Goal: Information Seeking & Learning: Learn about a topic

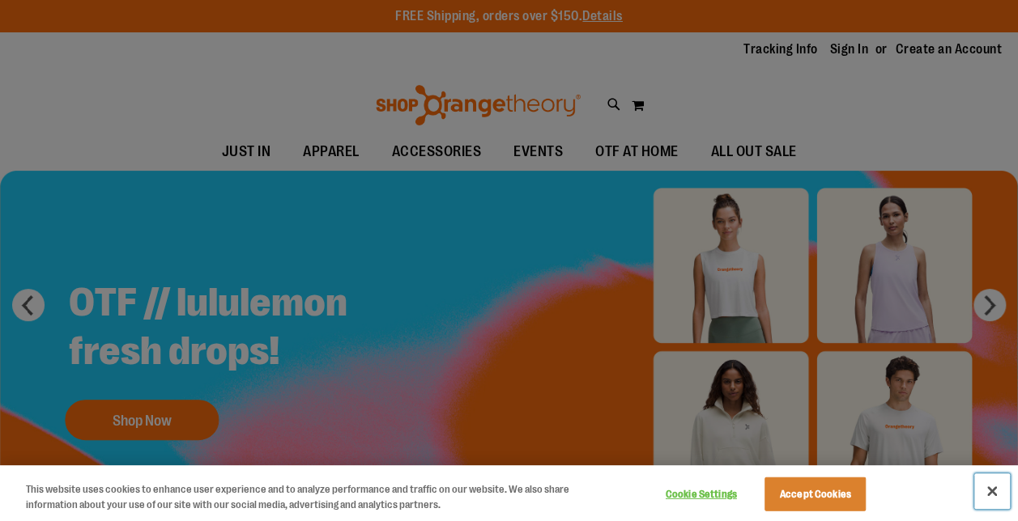
click at [990, 495] on button "Close" at bounding box center [992, 492] width 36 height 36
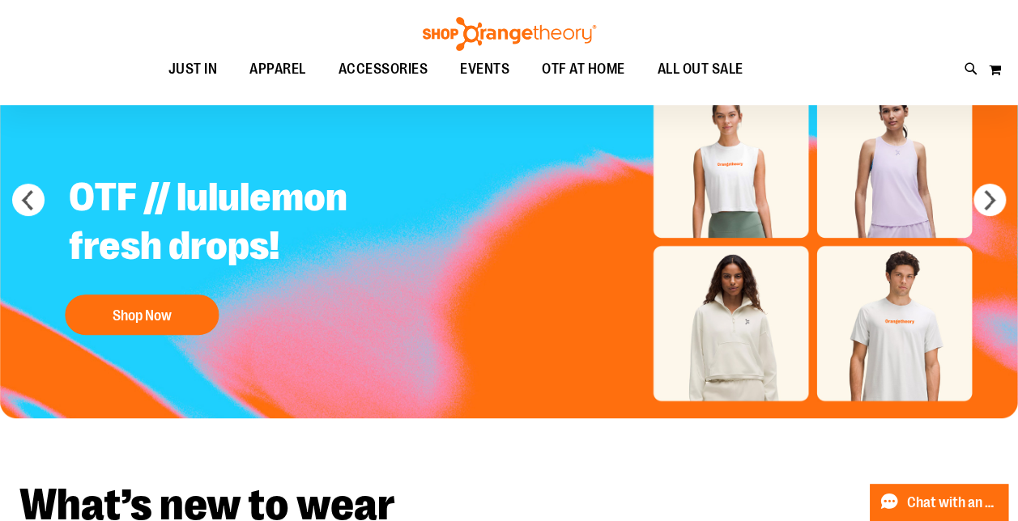
scroll to position [81, 0]
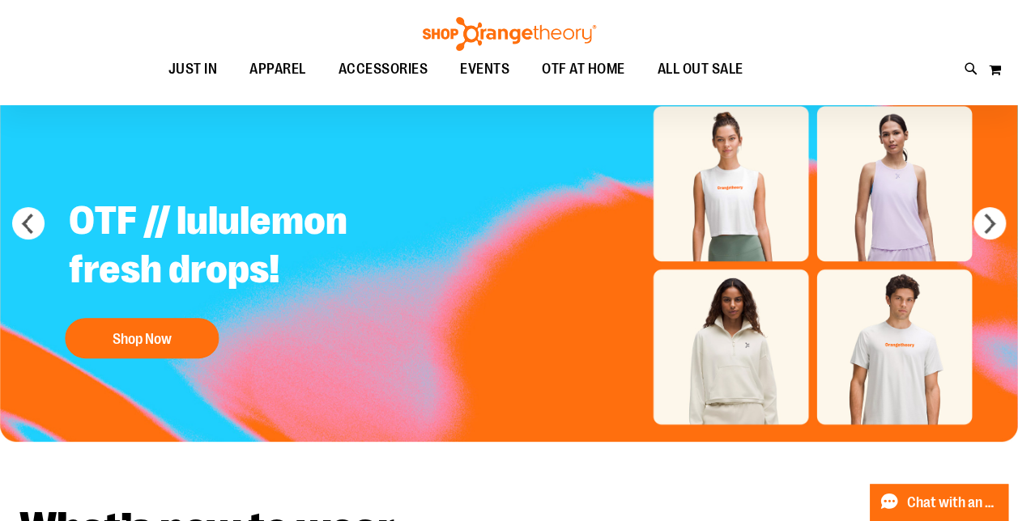
click at [157, 311] on div "OTF // lululemon fresh drops! Shop Now" at bounding box center [258, 276] width 402 height 182
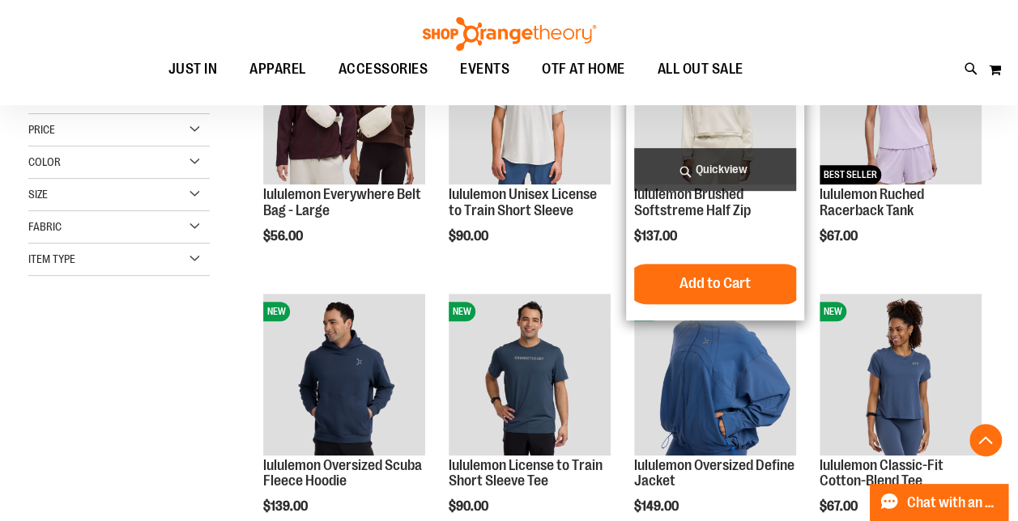
scroll to position [324, 0]
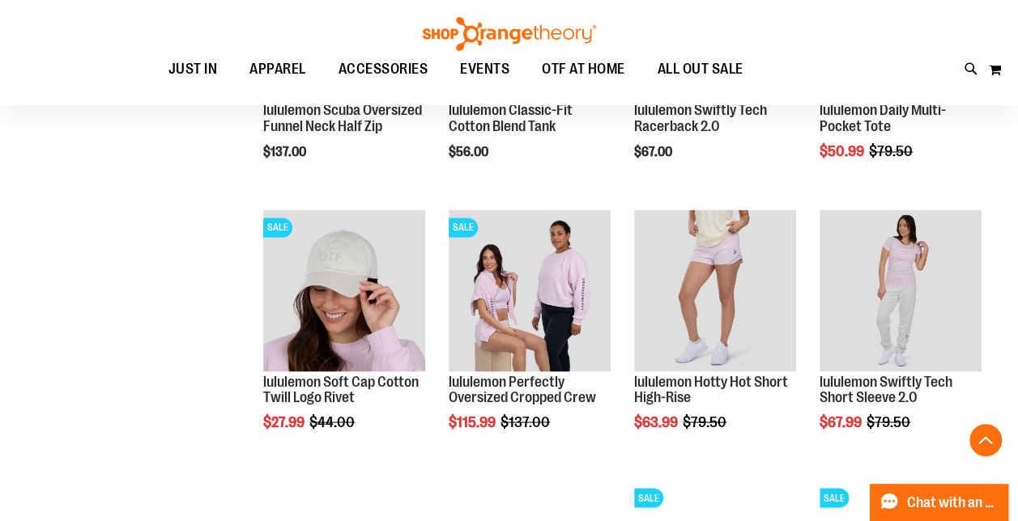
scroll to position [1214, 0]
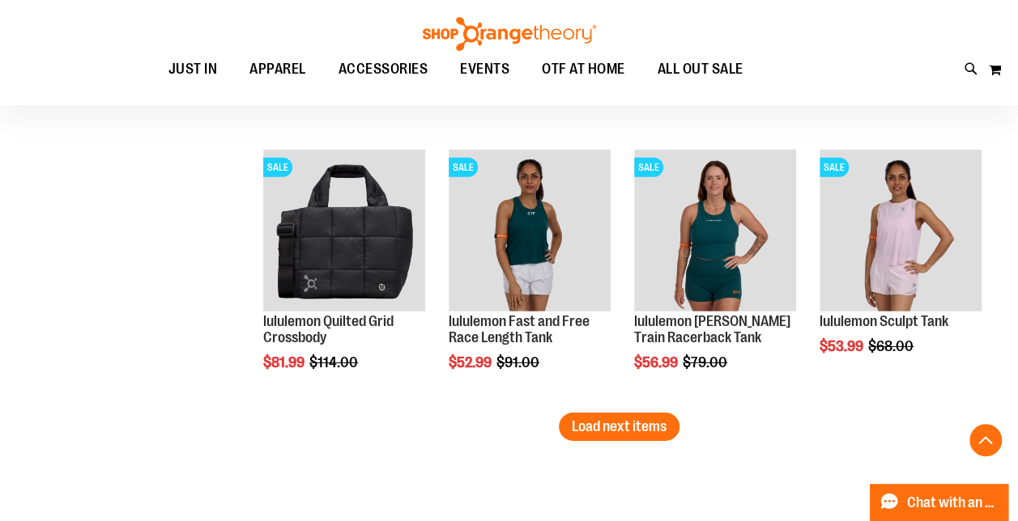
scroll to position [2348, 0]
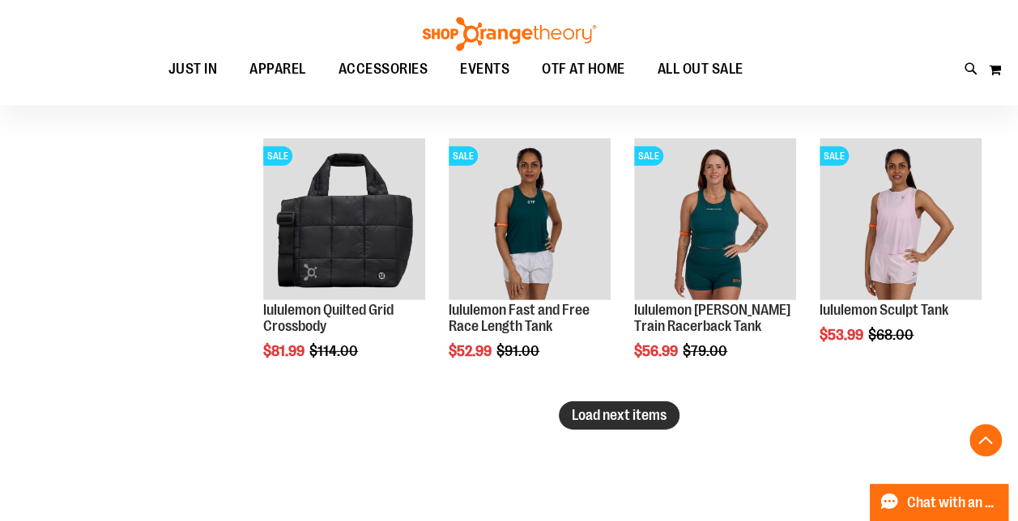
click at [579, 417] on span "Load next items" at bounding box center [619, 415] width 95 height 16
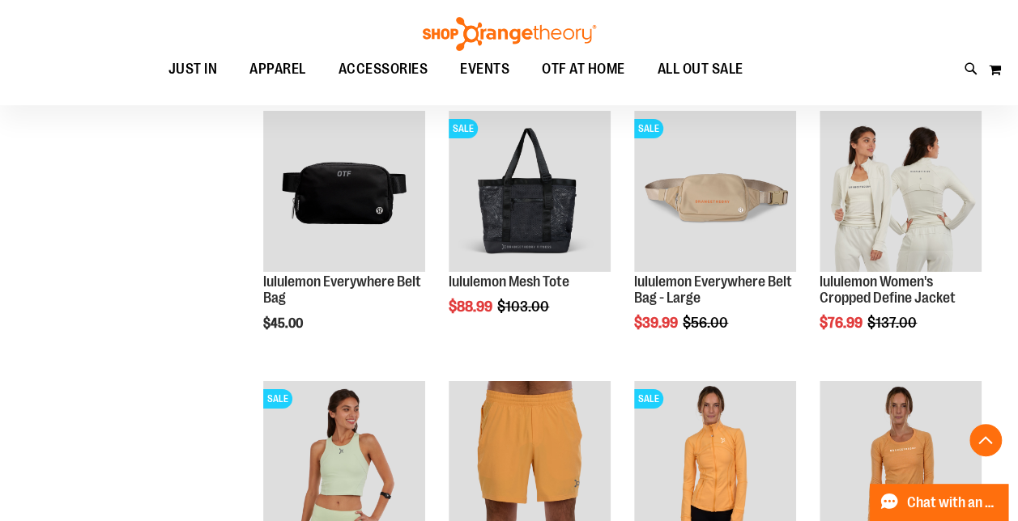
scroll to position [2671, 0]
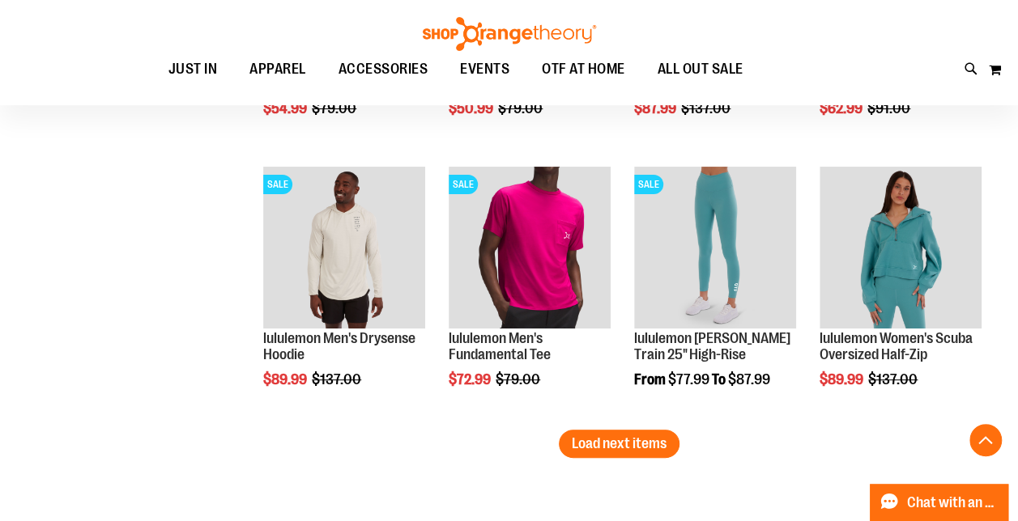
scroll to position [3157, 0]
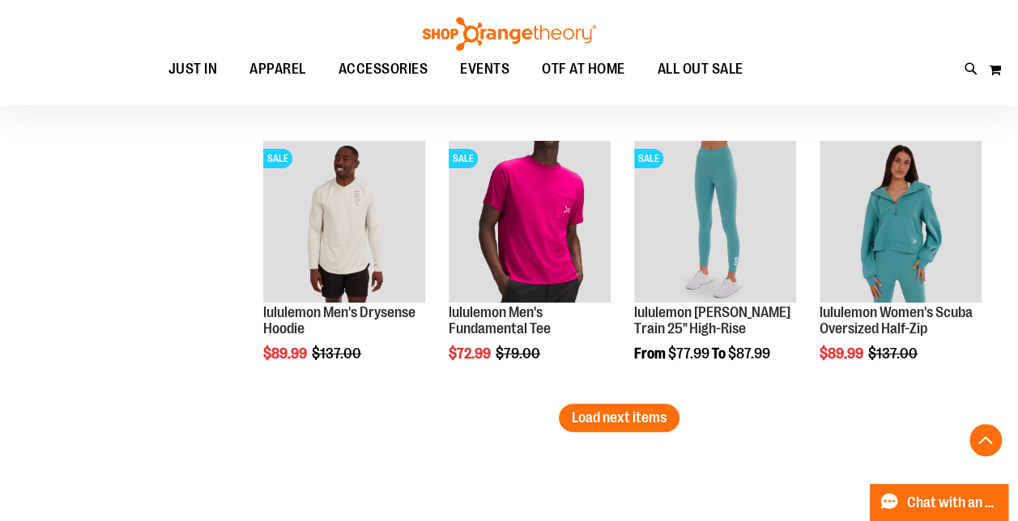
click at [637, 416] on span "Load next items" at bounding box center [619, 418] width 95 height 16
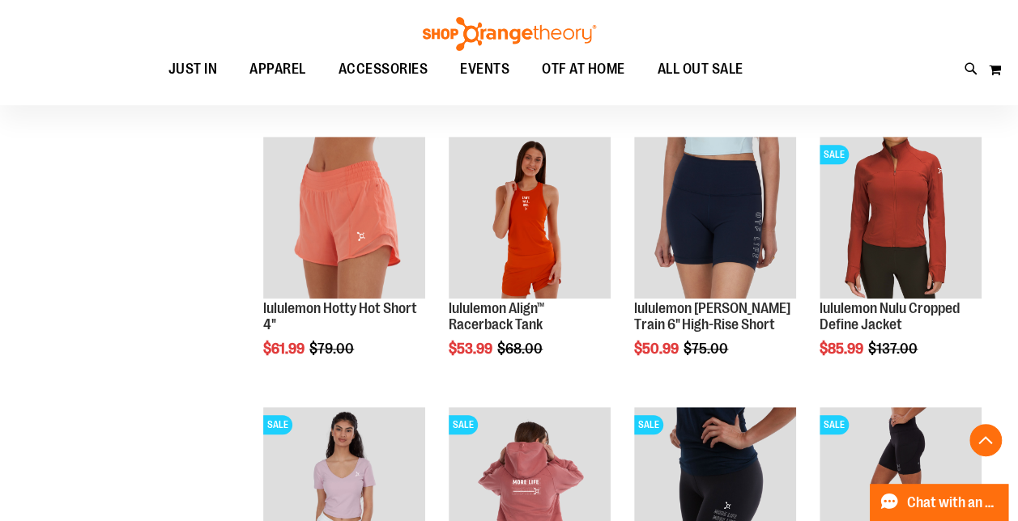
scroll to position [3724, 0]
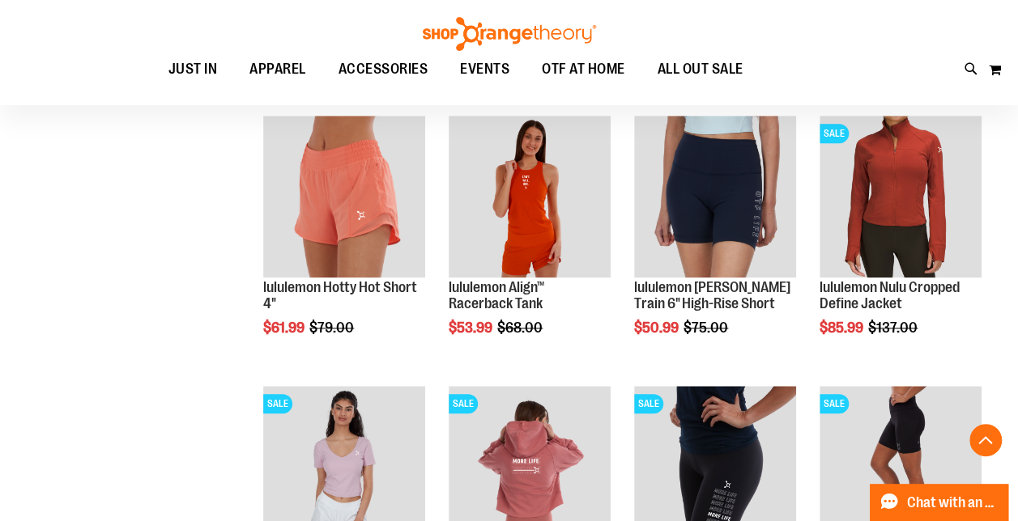
drag, startPoint x: 731, startPoint y: 166, endPoint x: 178, endPoint y: 310, distance: 571.4
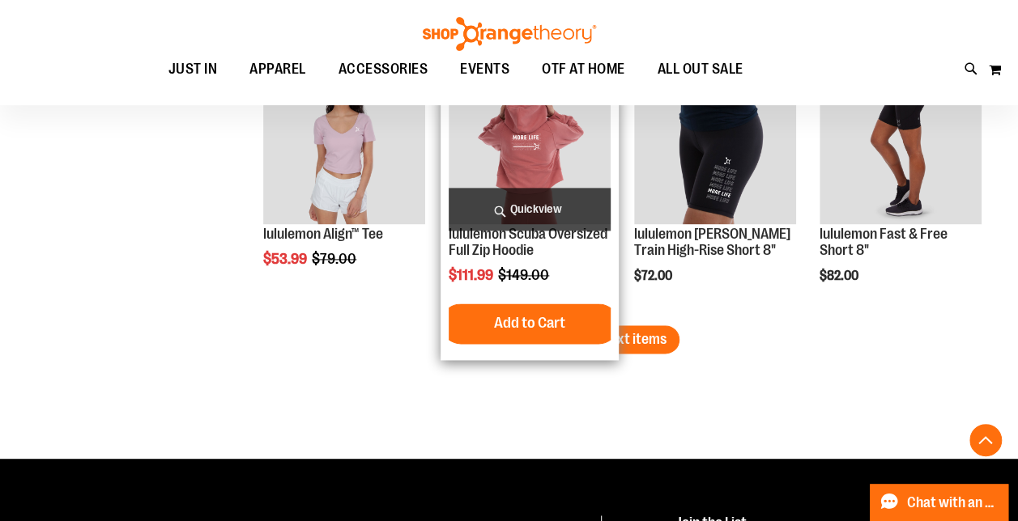
scroll to position [3967, 0]
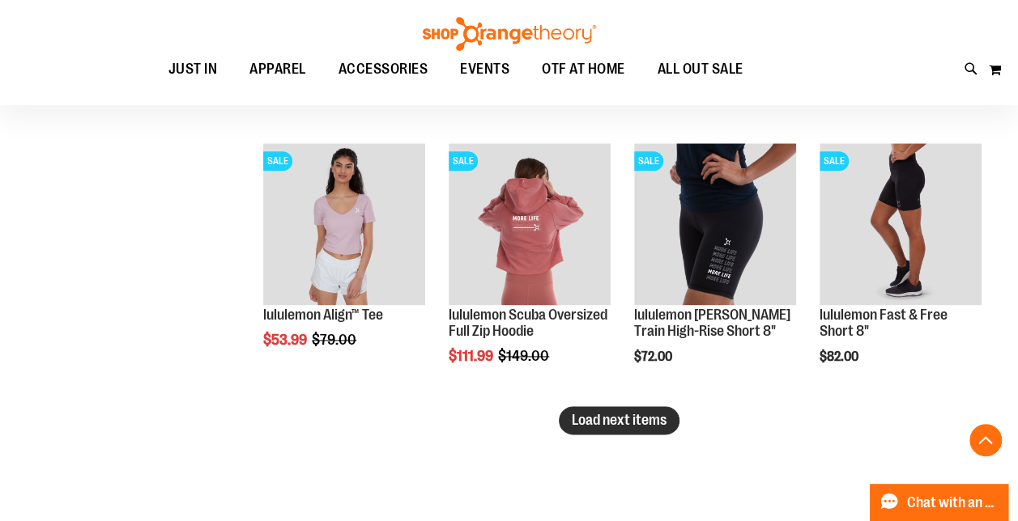
click at [613, 421] on span "Load next items" at bounding box center [619, 420] width 95 height 16
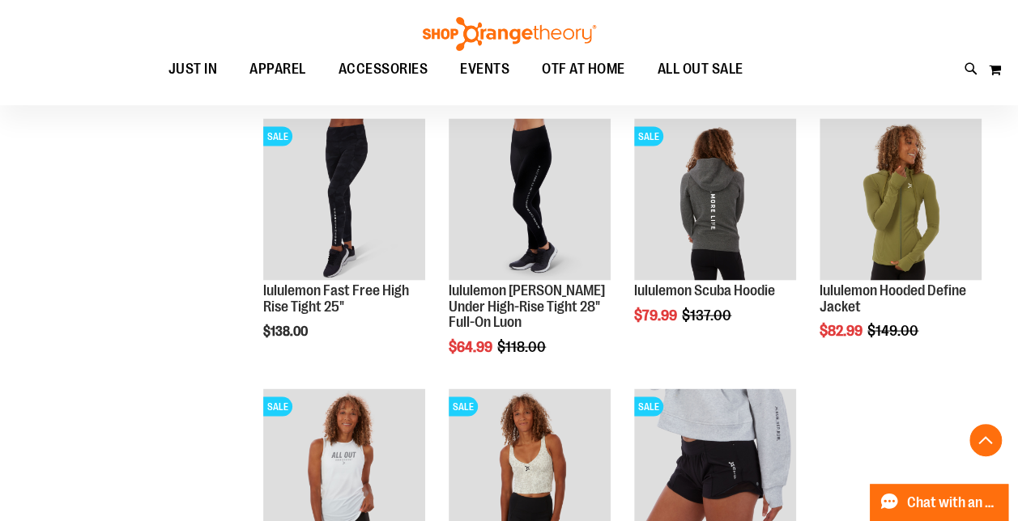
scroll to position [4695, 0]
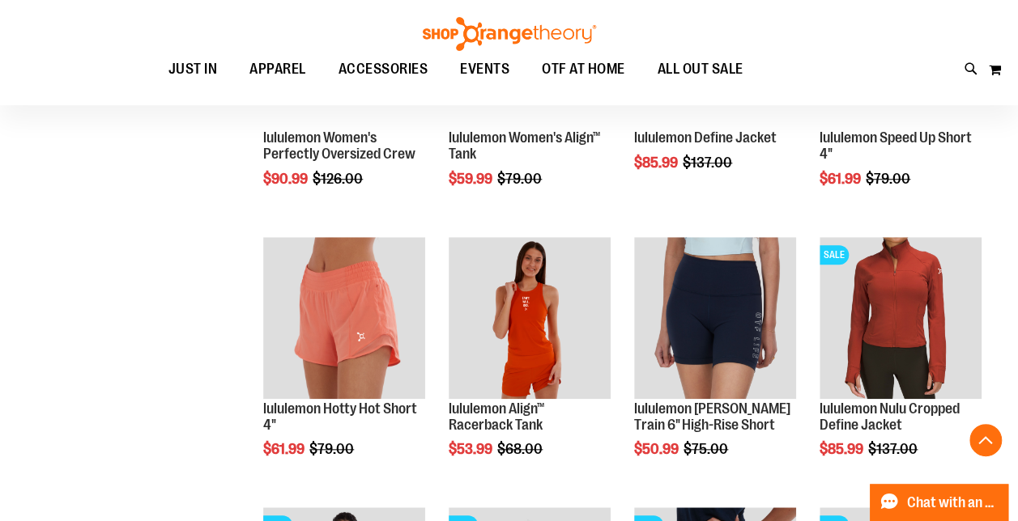
scroll to position [3400, 0]
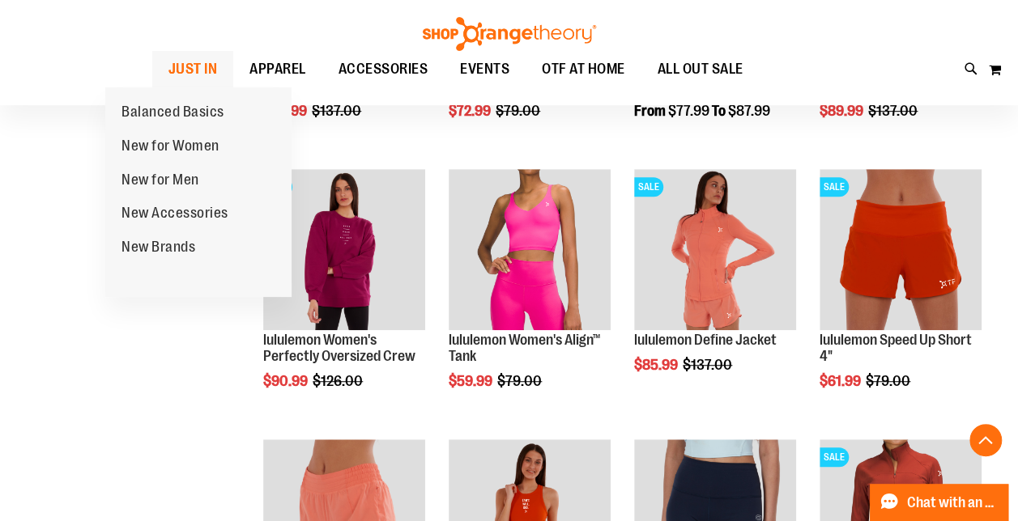
click at [168, 70] on span "JUST IN" at bounding box center [192, 69] width 49 height 36
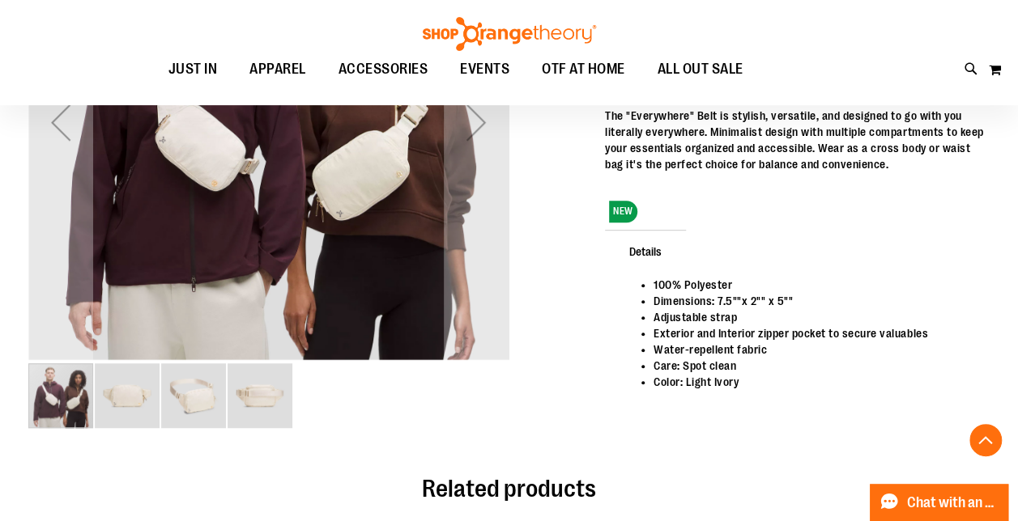
scroll to position [324, 0]
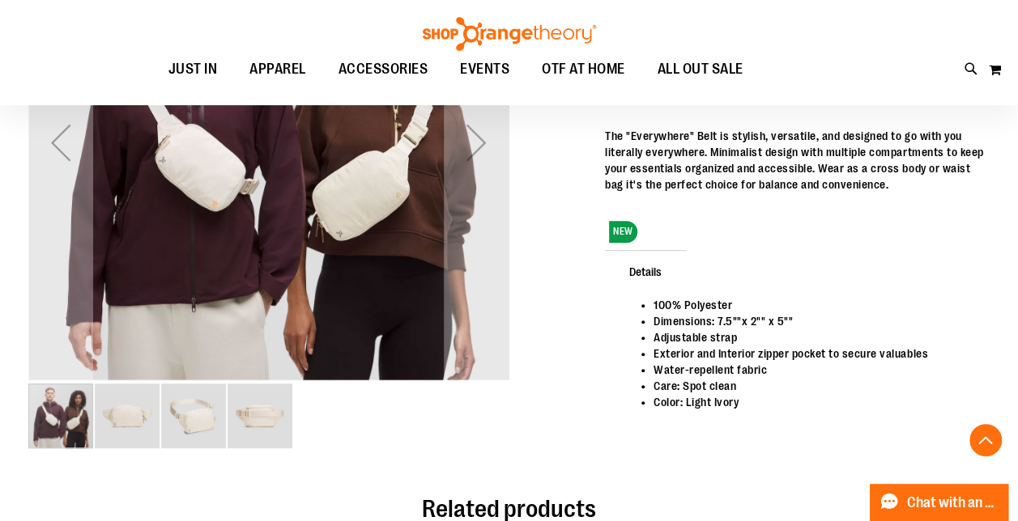
click at [129, 416] on img "image 2 of 4" at bounding box center [127, 416] width 65 height 65
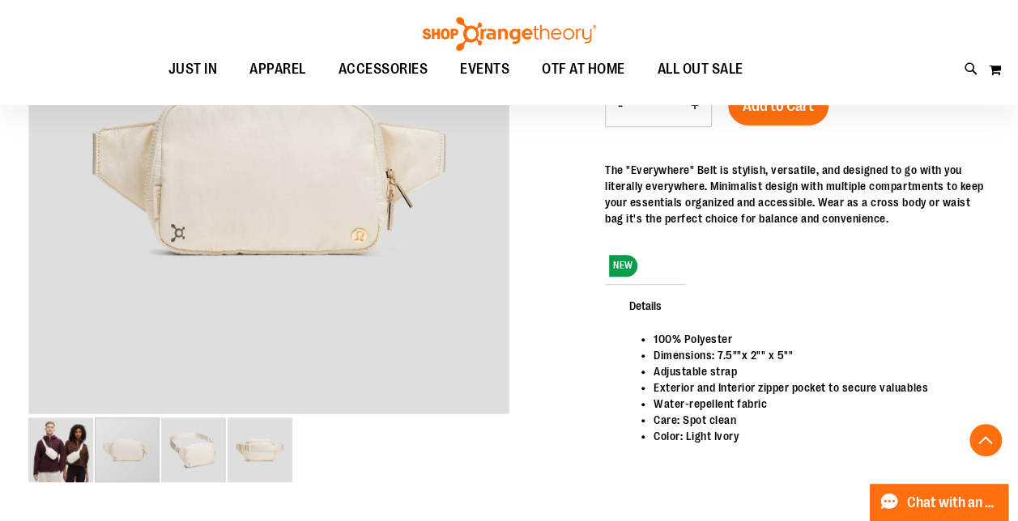
scroll to position [243, 0]
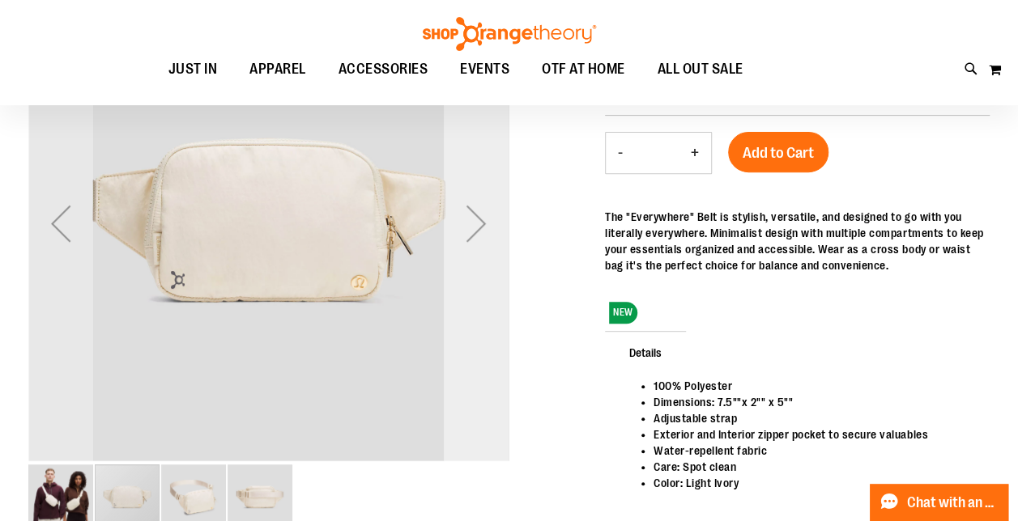
click at [491, 216] on div "Next" at bounding box center [476, 223] width 65 height 65
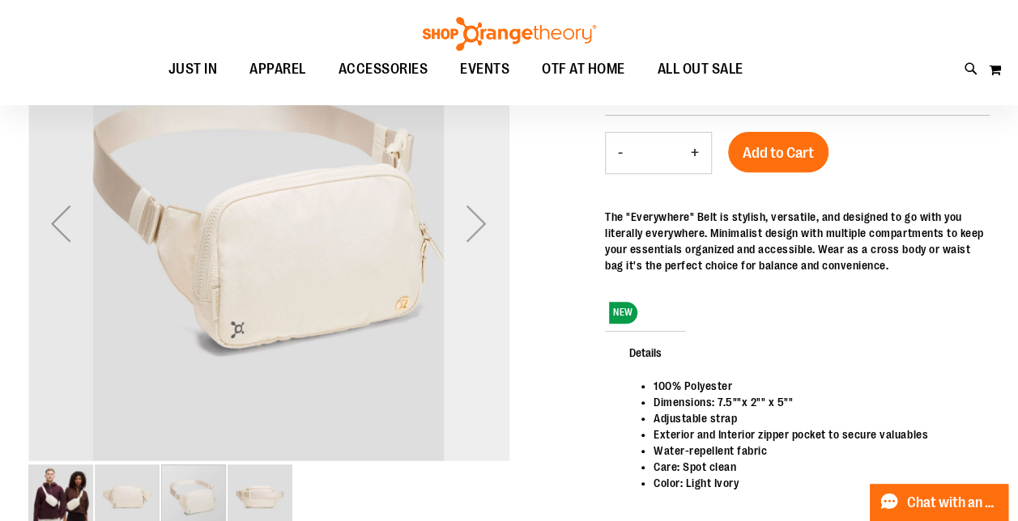
click at [488, 219] on div "Next" at bounding box center [476, 223] width 65 height 65
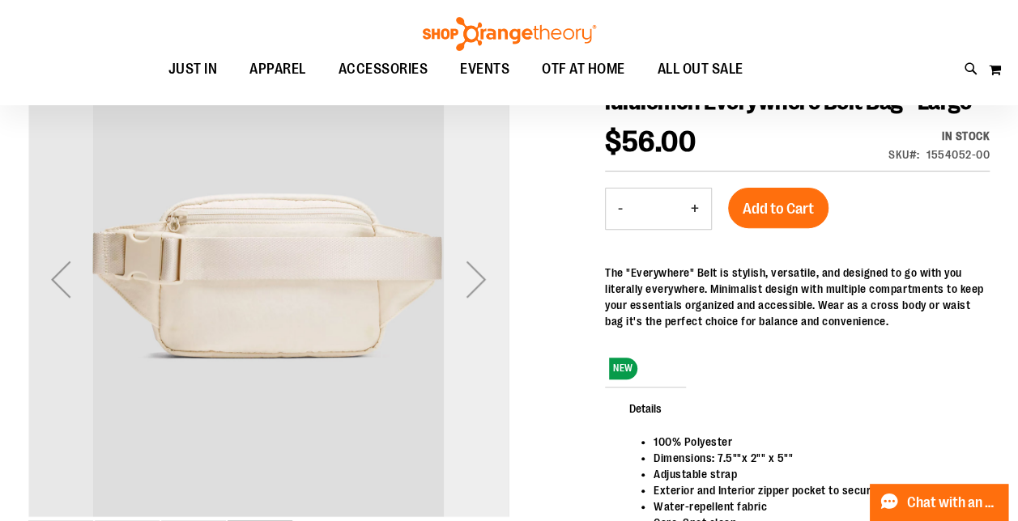
scroll to position [162, 0]
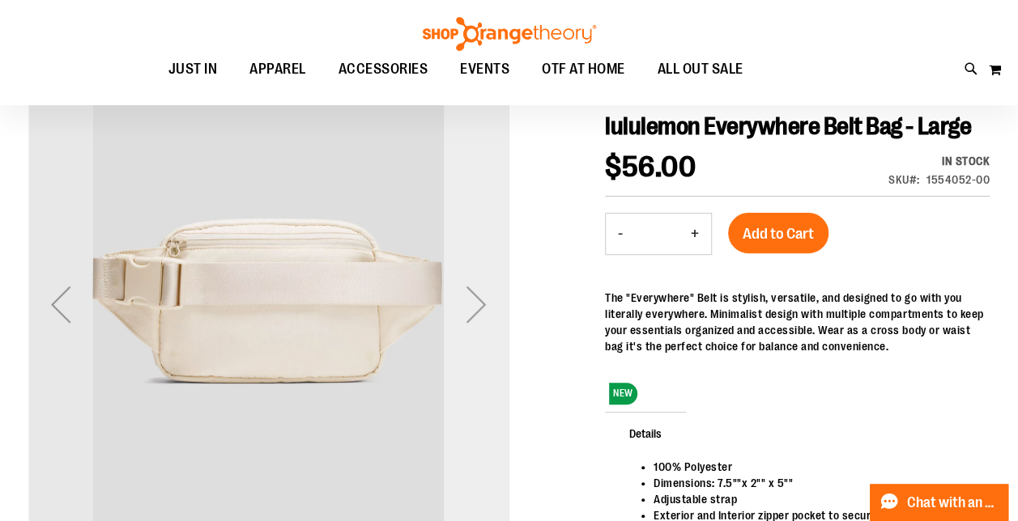
click at [468, 301] on div "Next" at bounding box center [476, 304] width 65 height 65
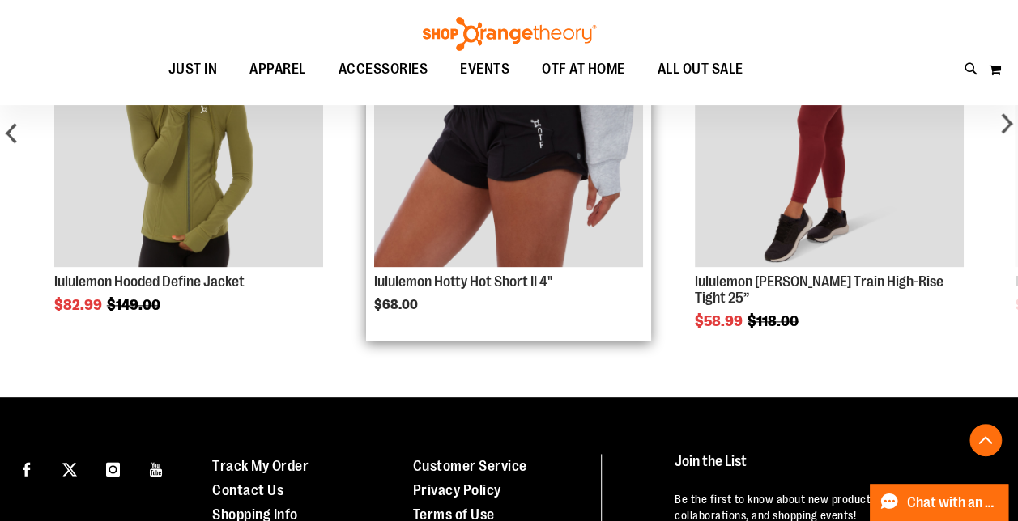
scroll to position [971, 0]
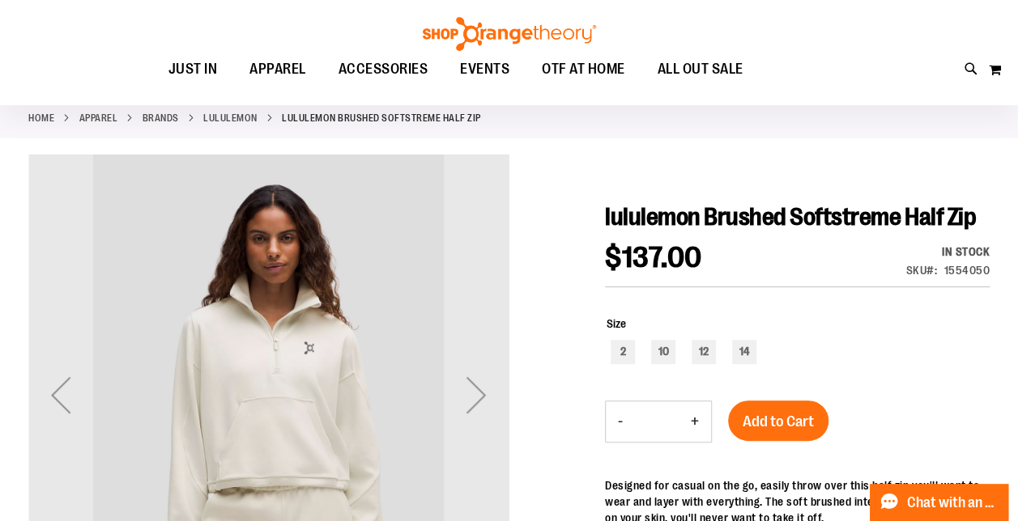
scroll to position [162, 0]
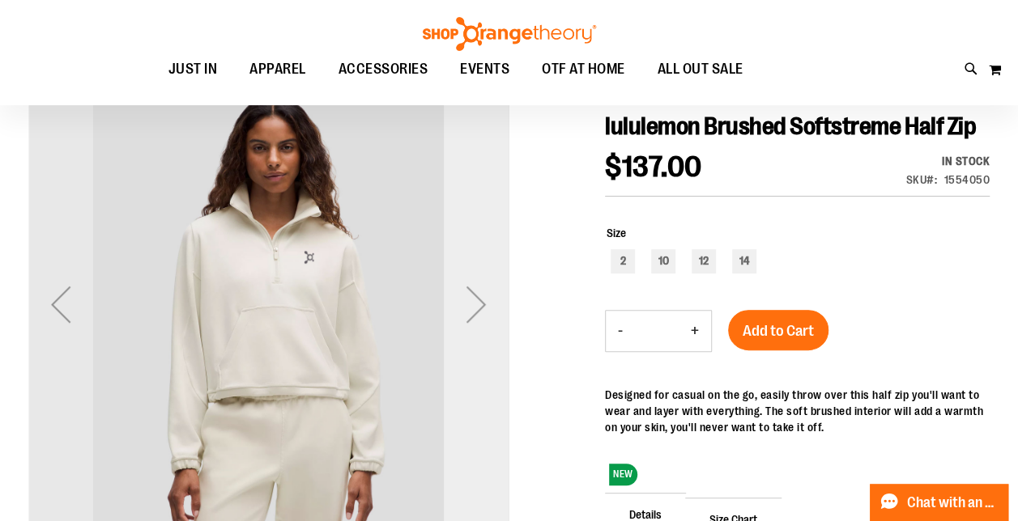
click at [471, 295] on div "Next" at bounding box center [476, 304] width 65 height 65
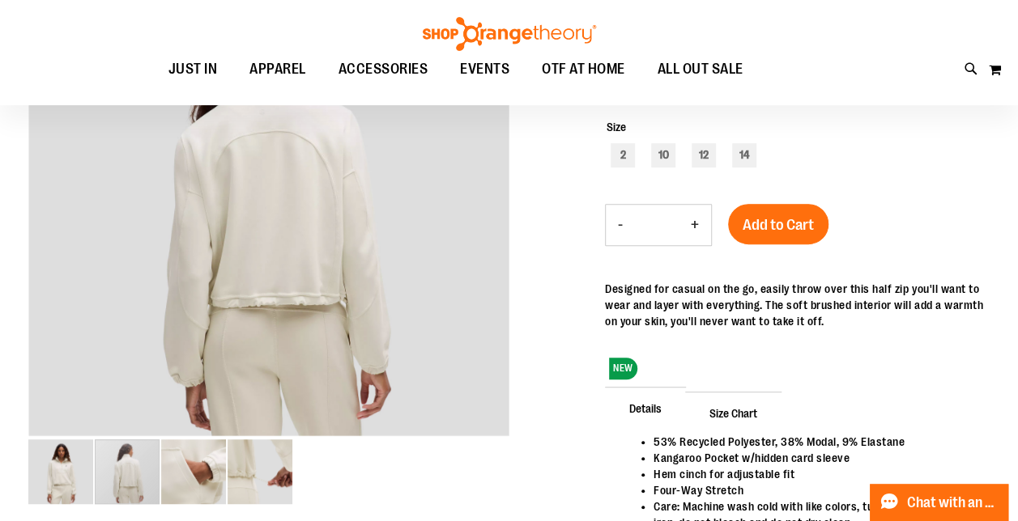
scroll to position [243, 0]
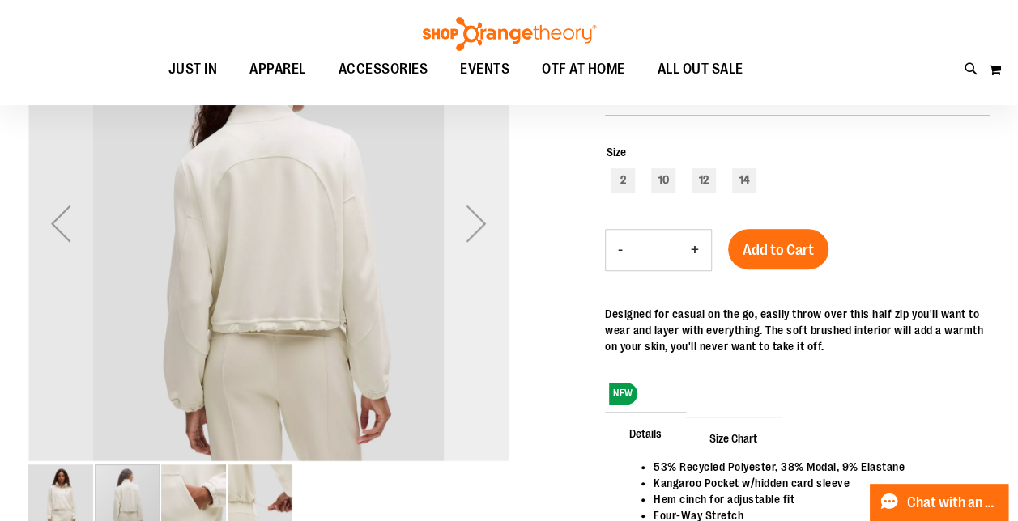
click at [482, 224] on div "Next" at bounding box center [476, 223] width 65 height 65
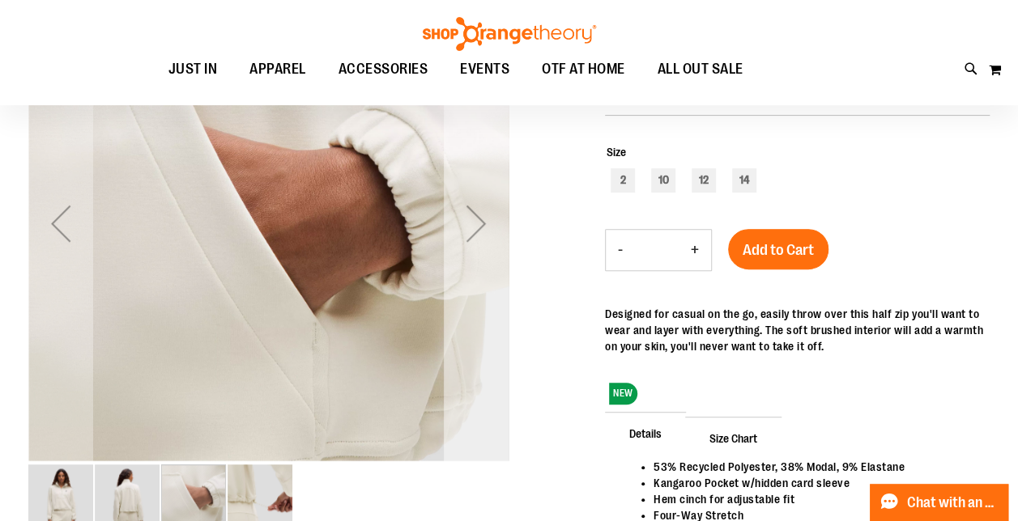
click at [479, 233] on div "Next" at bounding box center [476, 223] width 65 height 65
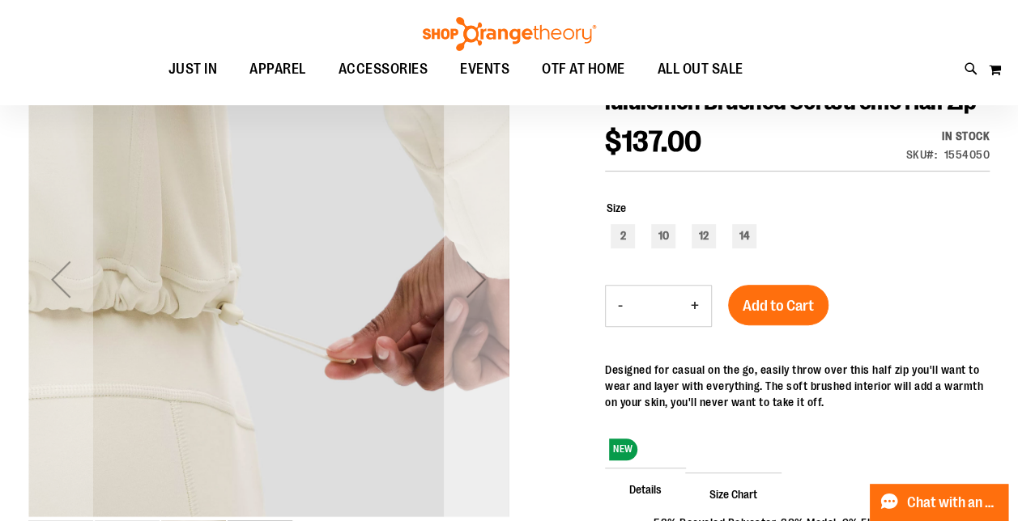
scroll to position [162, 0]
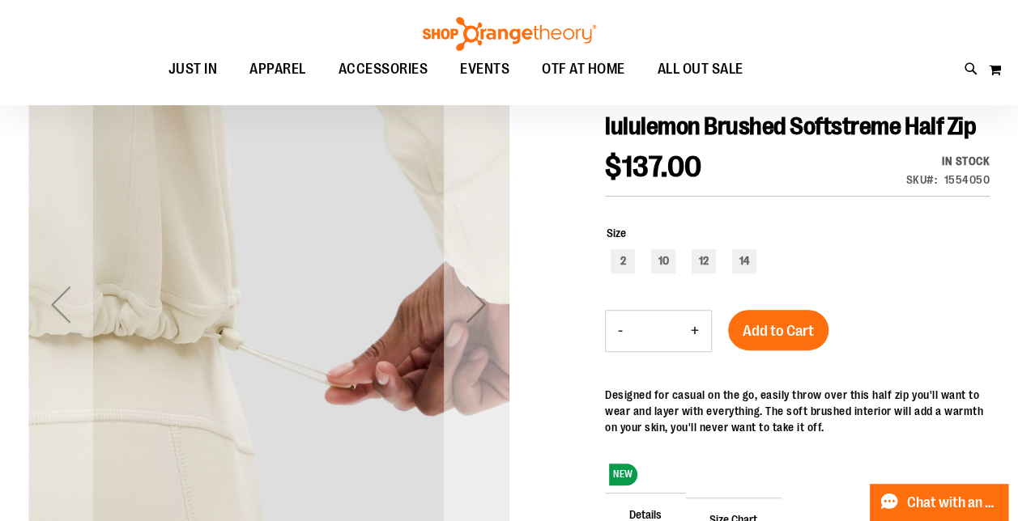
click at [465, 295] on div "Next" at bounding box center [476, 304] width 65 height 65
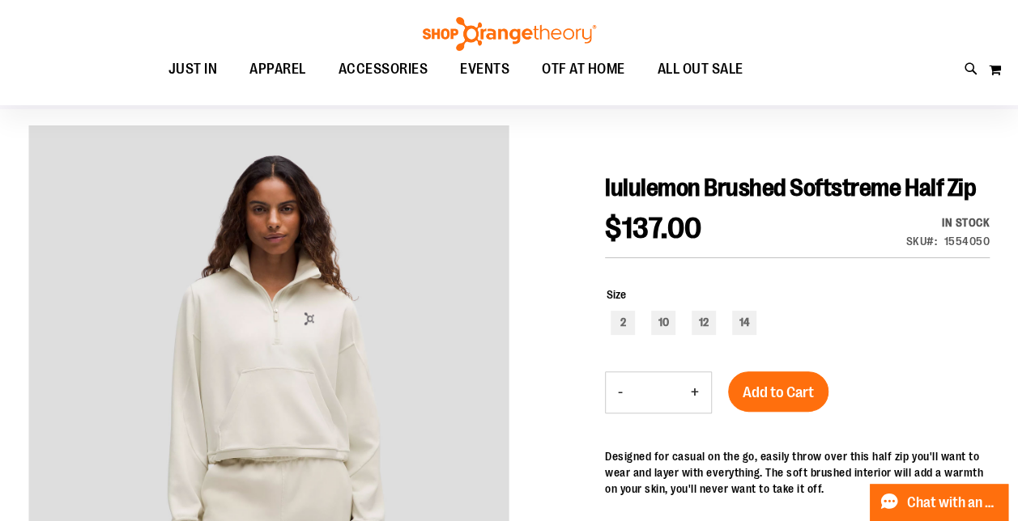
scroll to position [81, 0]
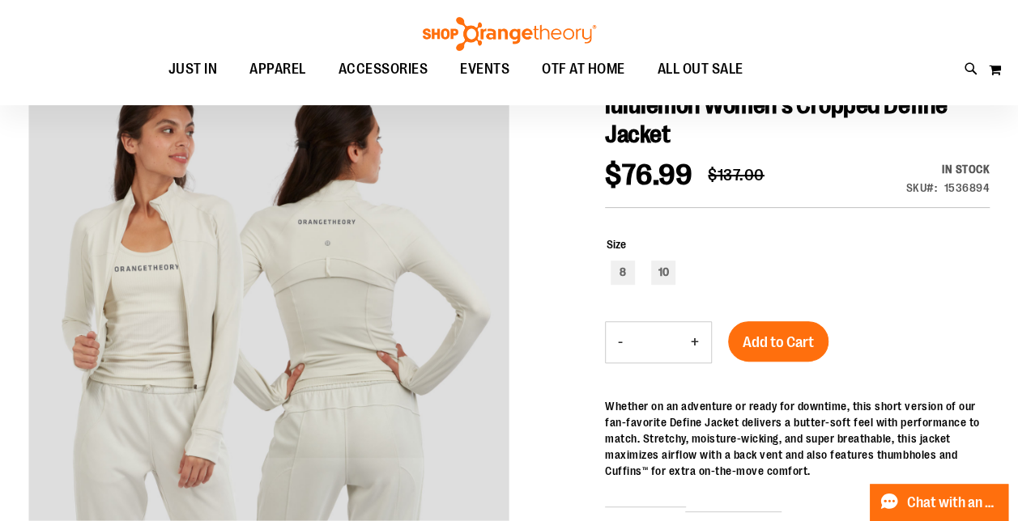
scroll to position [162, 0]
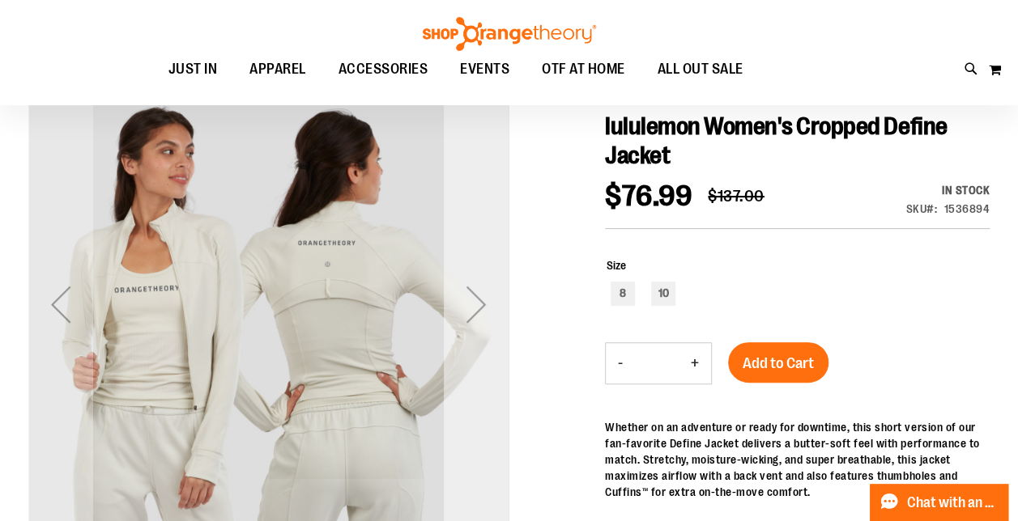
click at [470, 302] on div "Next" at bounding box center [476, 304] width 65 height 65
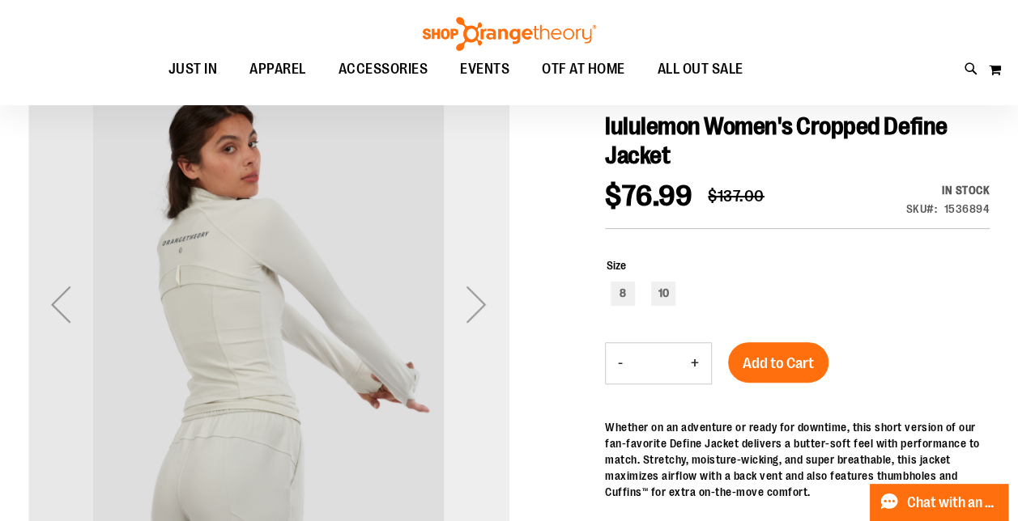
click at [470, 302] on div "Next" at bounding box center [476, 304] width 65 height 65
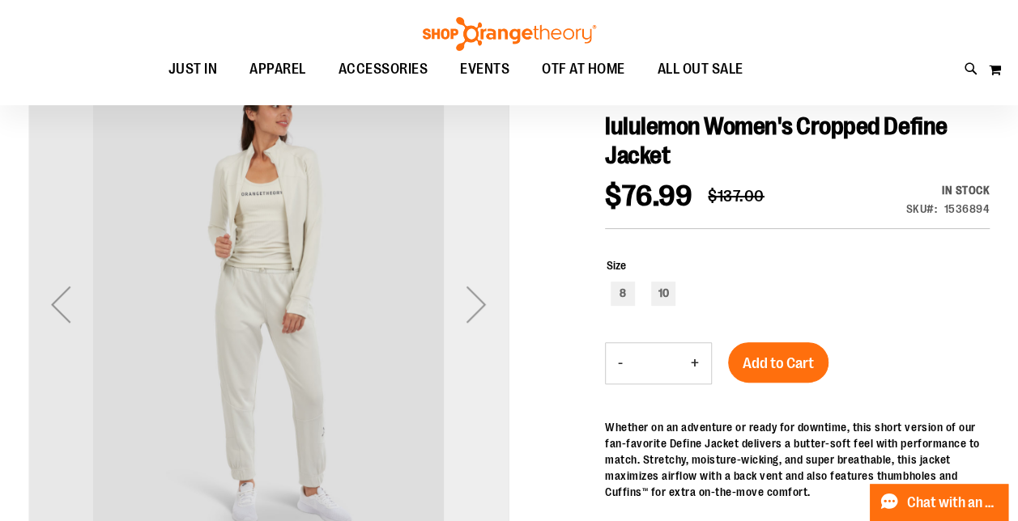
click at [470, 302] on div "Next" at bounding box center [476, 304] width 65 height 65
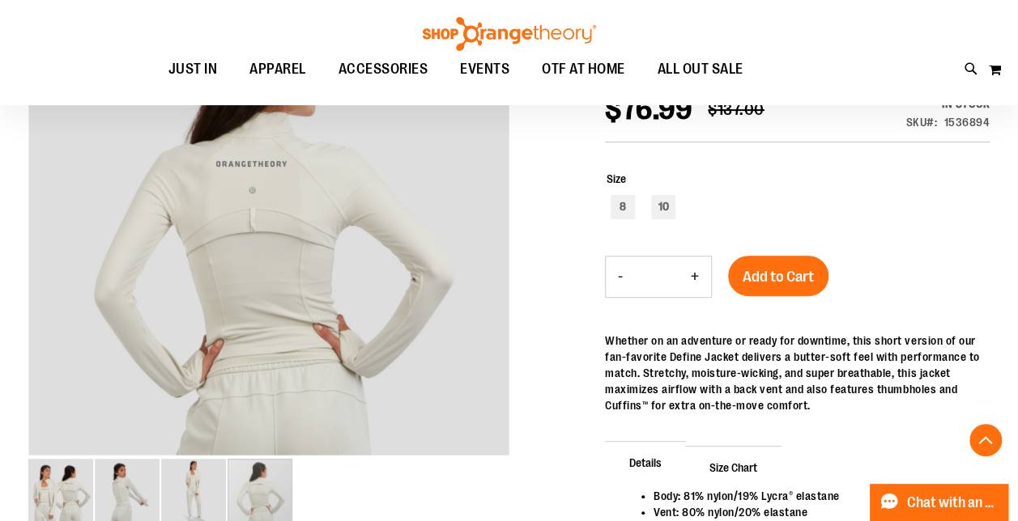
scroll to position [243, 0]
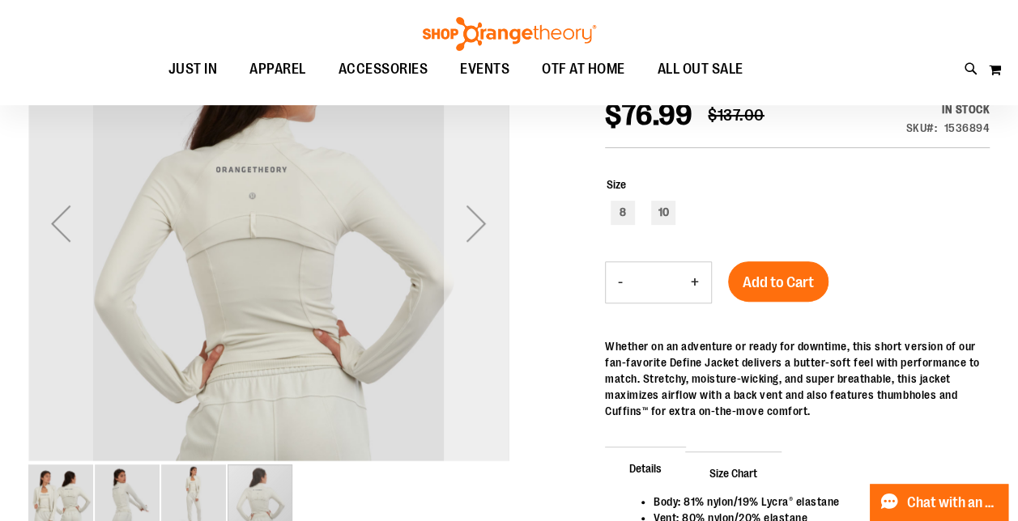
click at [475, 231] on div "Next" at bounding box center [476, 223] width 65 height 65
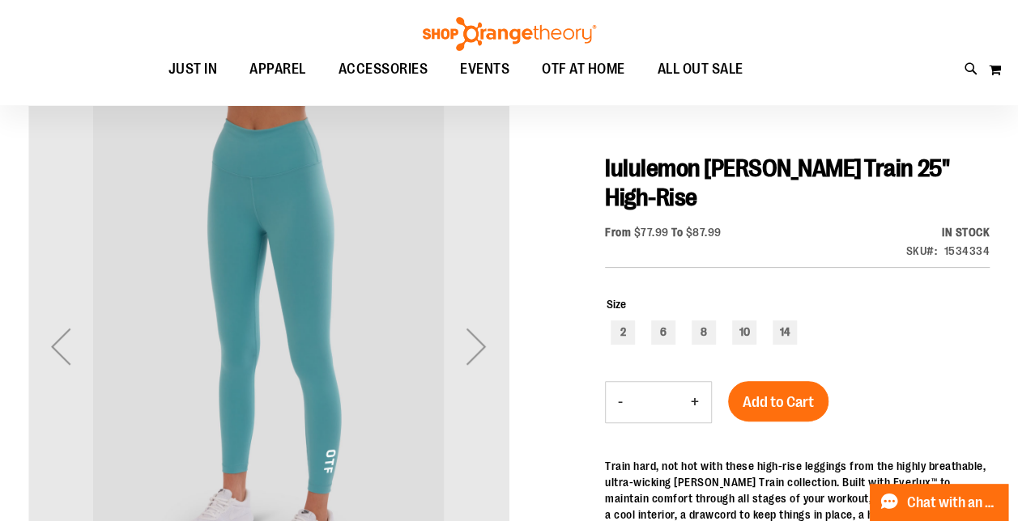
scroll to position [162, 0]
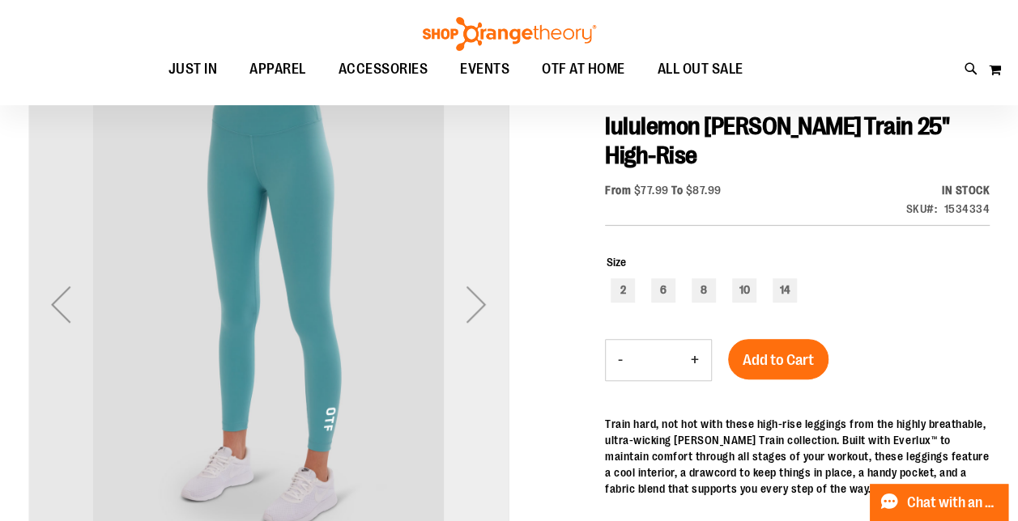
drag, startPoint x: 468, startPoint y: 291, endPoint x: 476, endPoint y: 292, distance: 8.3
click at [468, 290] on div "Next" at bounding box center [476, 304] width 65 height 65
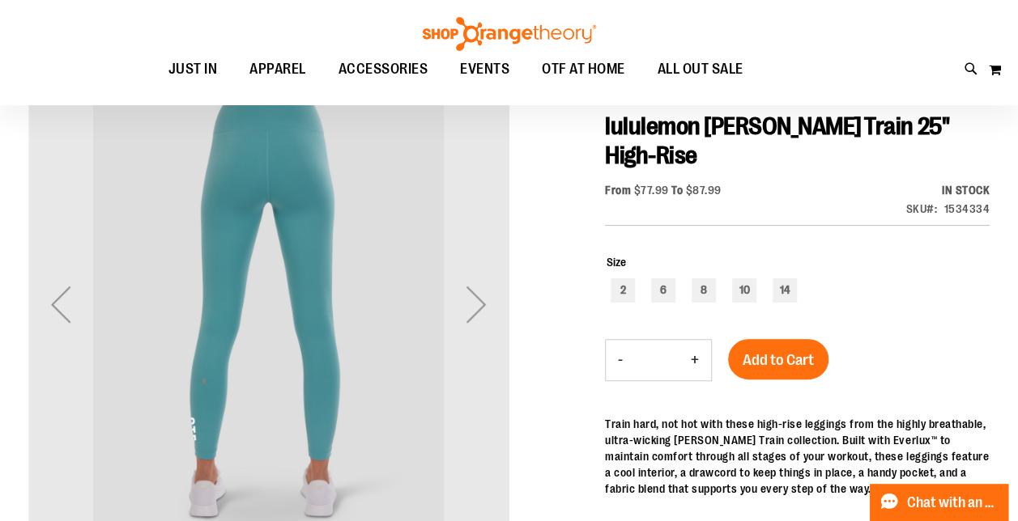
click at [474, 324] on div "Next" at bounding box center [476, 304] width 65 height 65
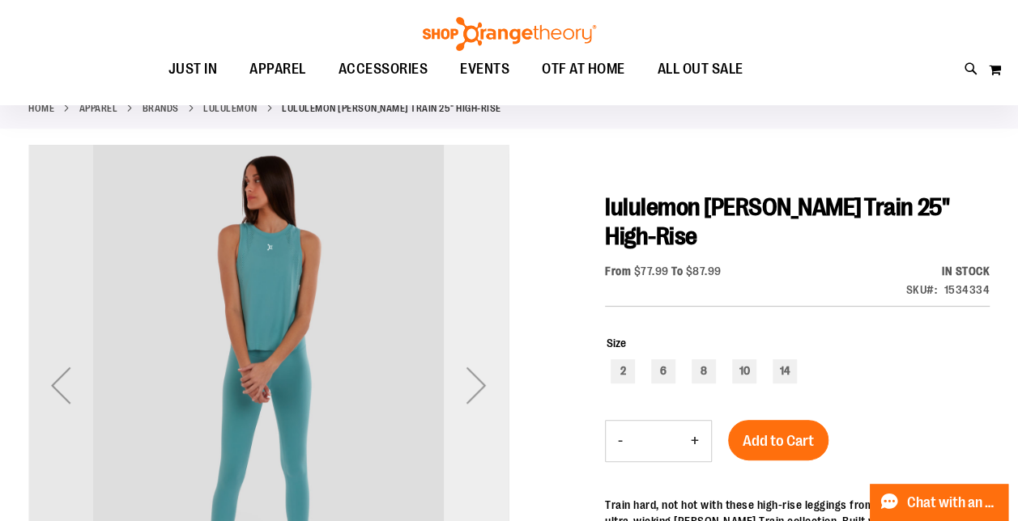
click at [474, 369] on div "Next" at bounding box center [476, 385] width 65 height 65
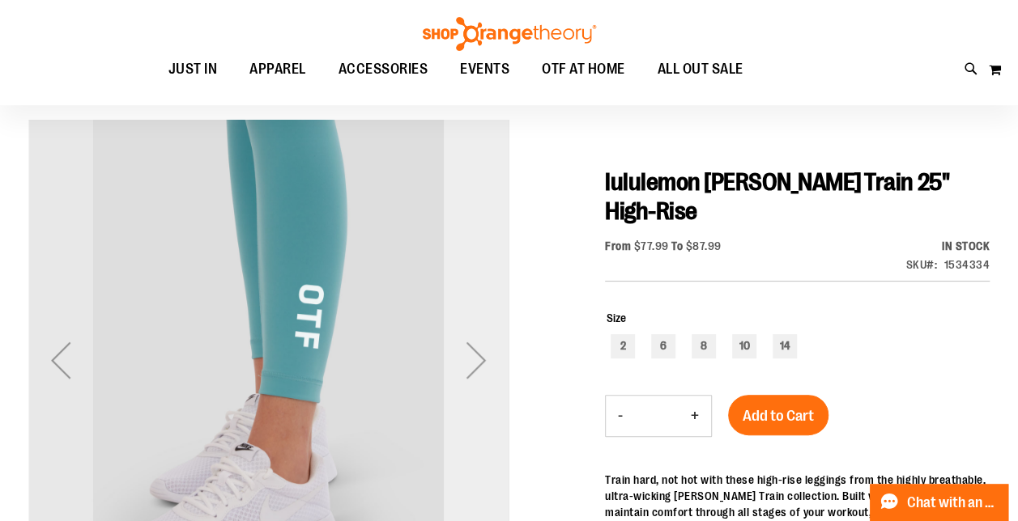
scroll to position [81, 0]
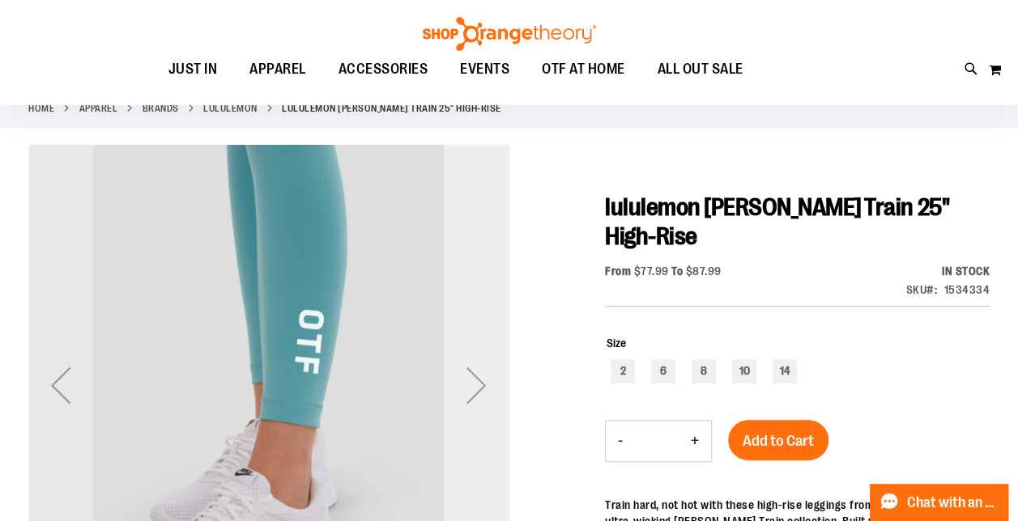
click at [472, 375] on div "Next" at bounding box center [476, 385] width 65 height 65
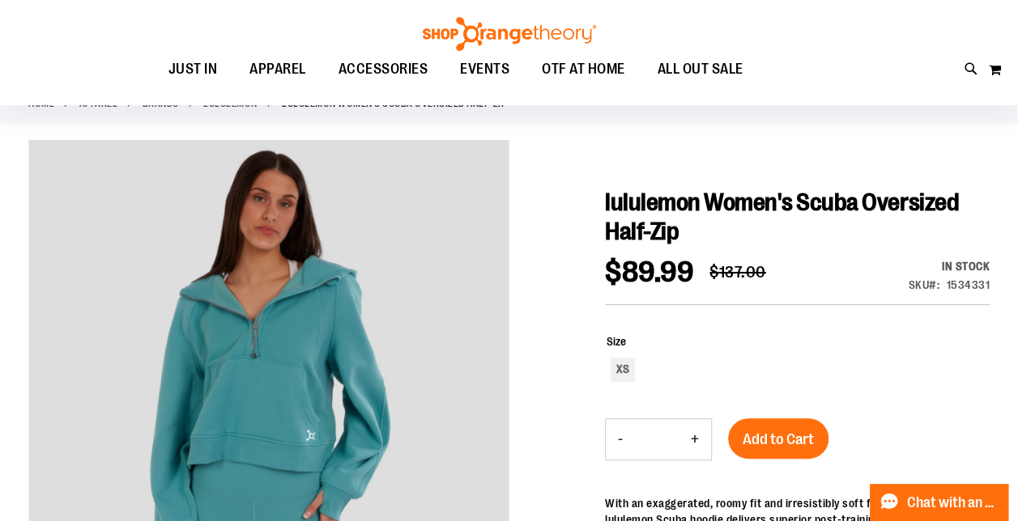
scroll to position [162, 0]
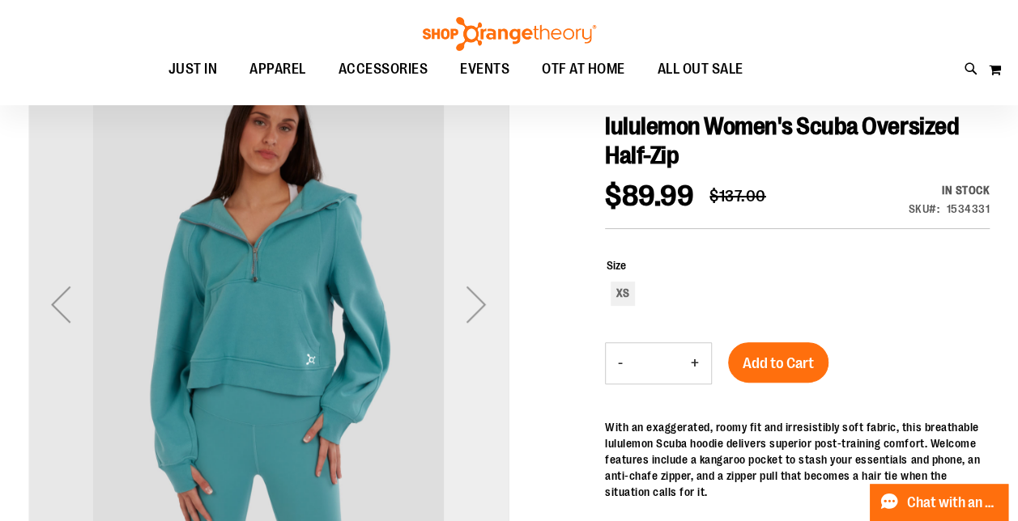
click at [478, 303] on div "Next" at bounding box center [476, 304] width 65 height 65
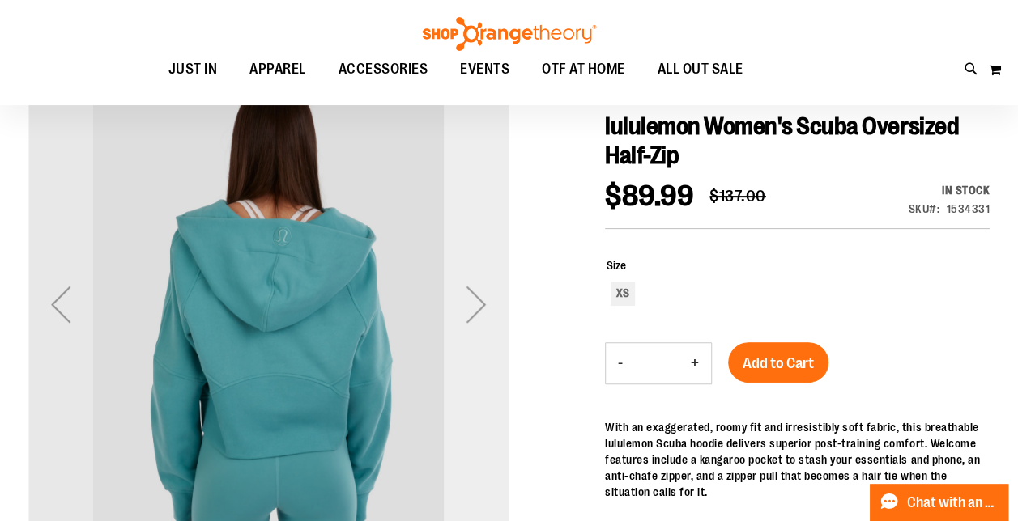
click at [478, 303] on div "Next" at bounding box center [476, 304] width 65 height 65
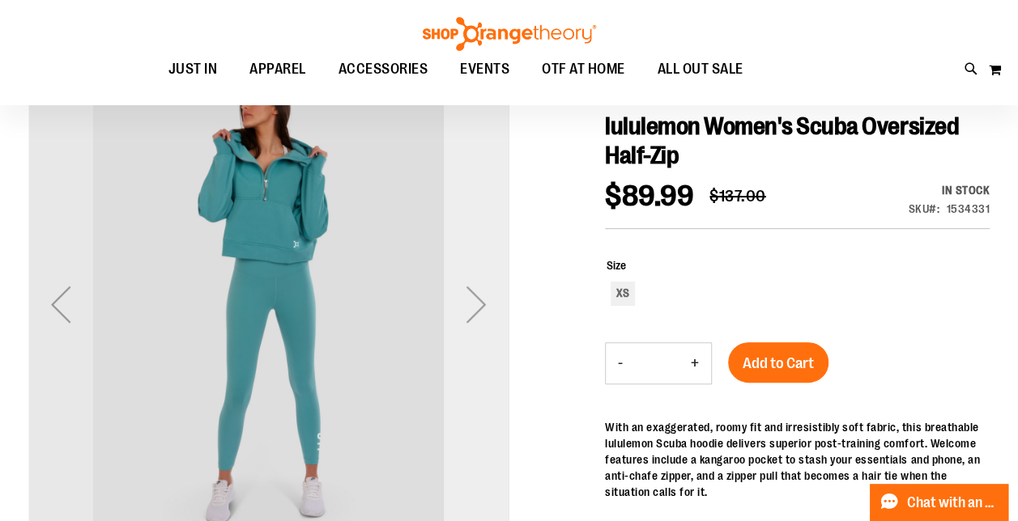
click at [478, 303] on div "Next" at bounding box center [476, 304] width 65 height 65
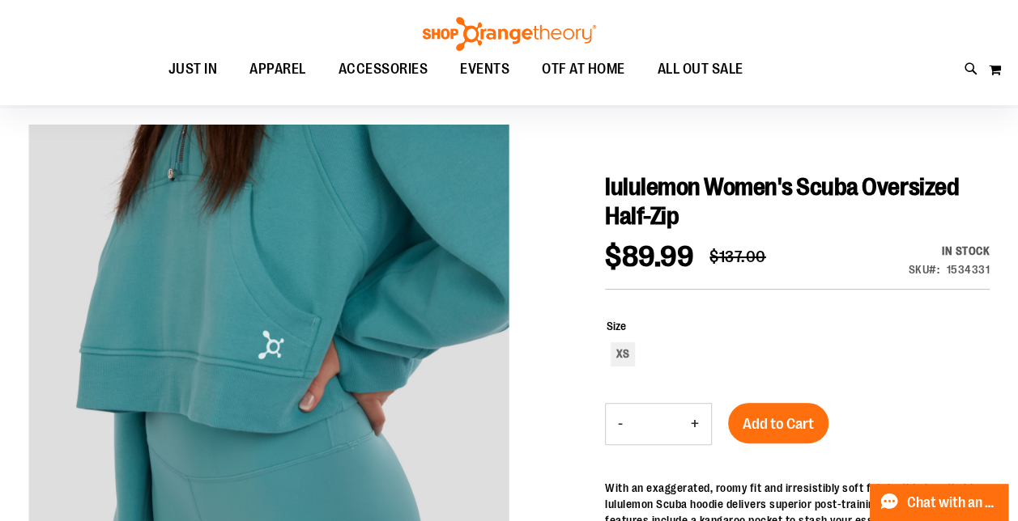
scroll to position [81, 0]
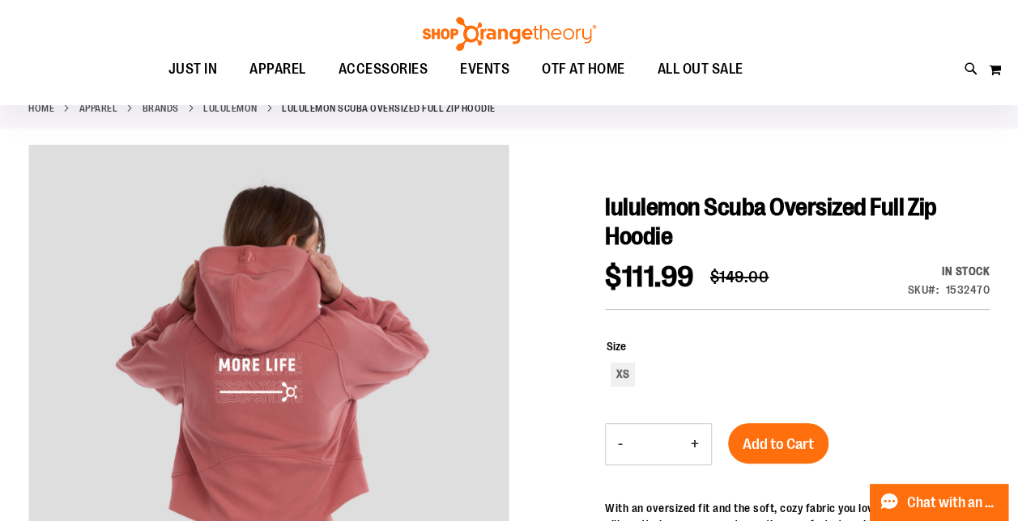
scroll to position [162, 0]
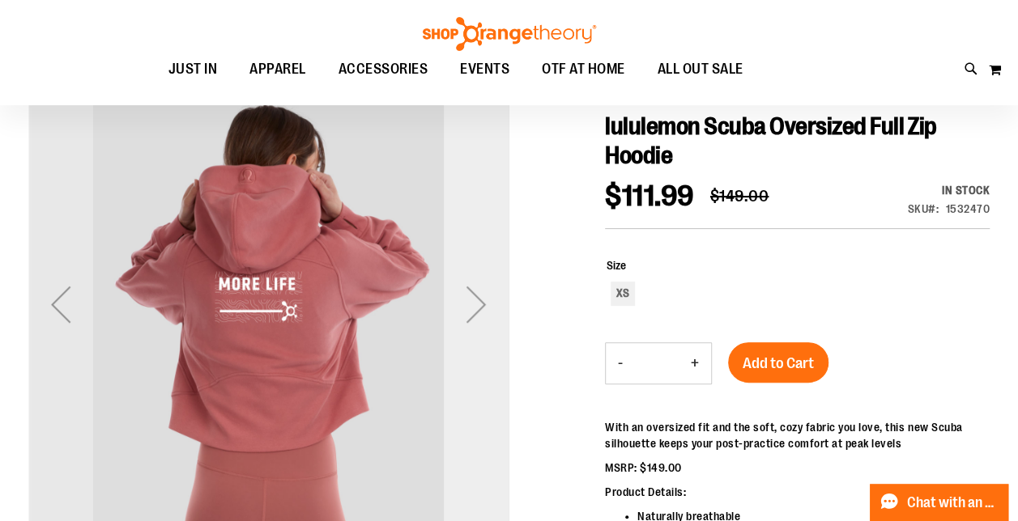
click at [471, 300] on div "Next" at bounding box center [476, 304] width 65 height 65
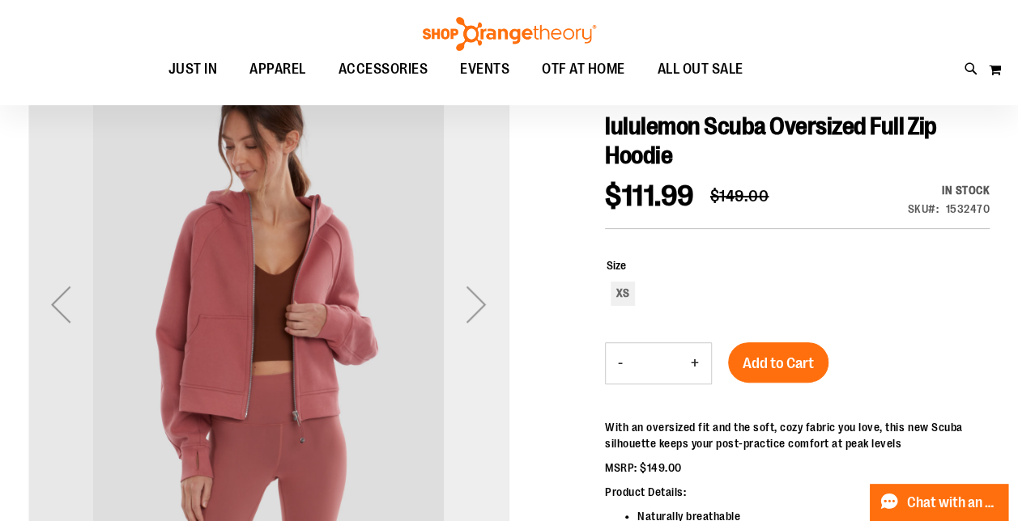
click at [465, 308] on div "Next" at bounding box center [476, 304] width 65 height 65
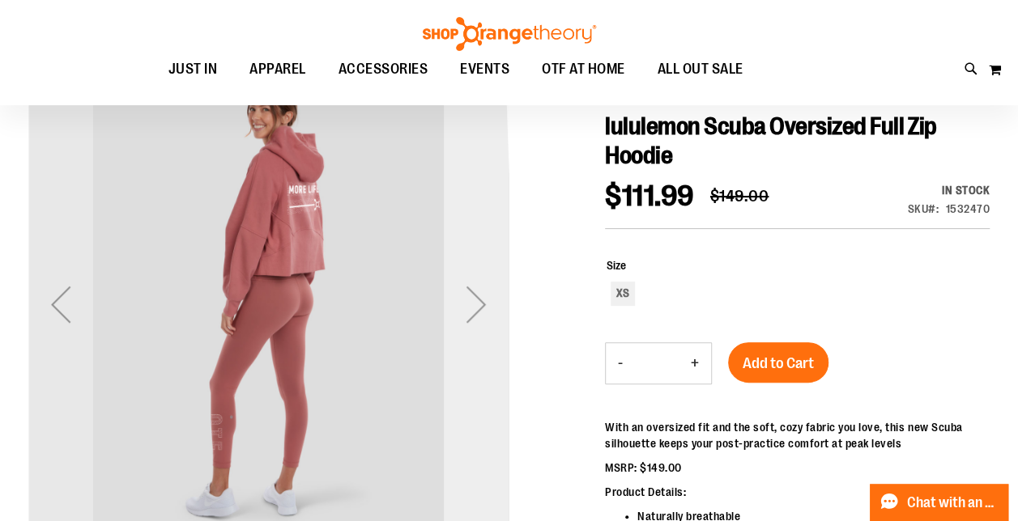
click at [465, 308] on div "Next" at bounding box center [476, 304] width 65 height 65
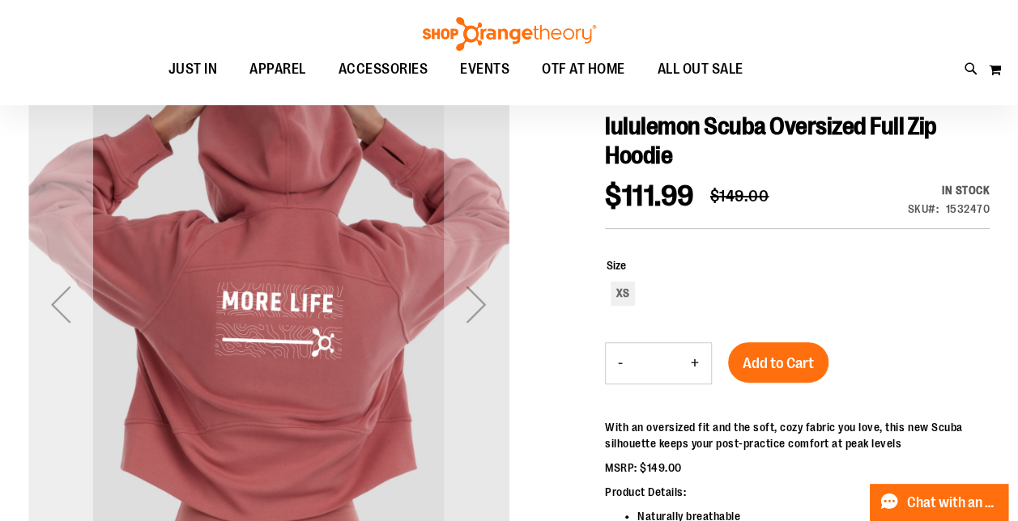
click at [63, 303] on div "Previous" at bounding box center [60, 304] width 65 height 65
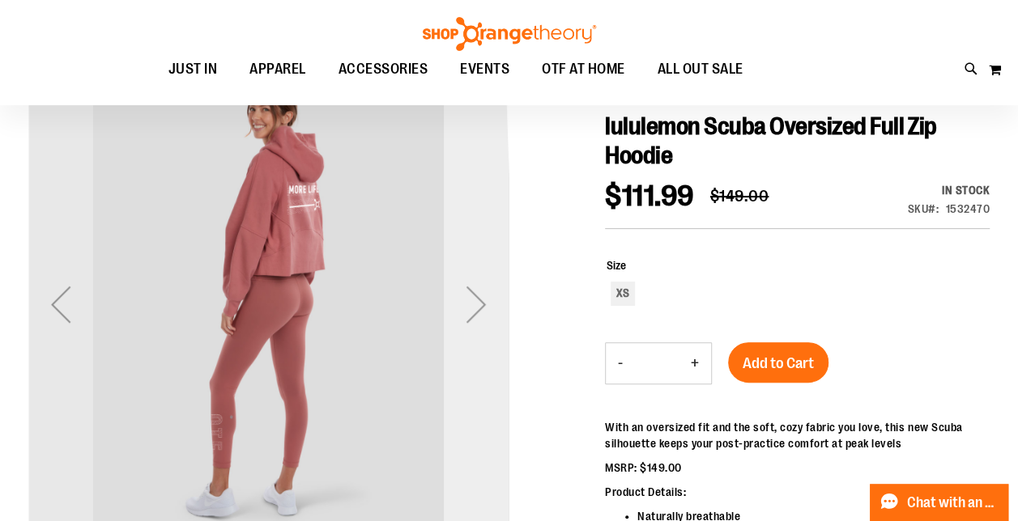
click at [481, 306] on div "Next" at bounding box center [476, 304] width 65 height 65
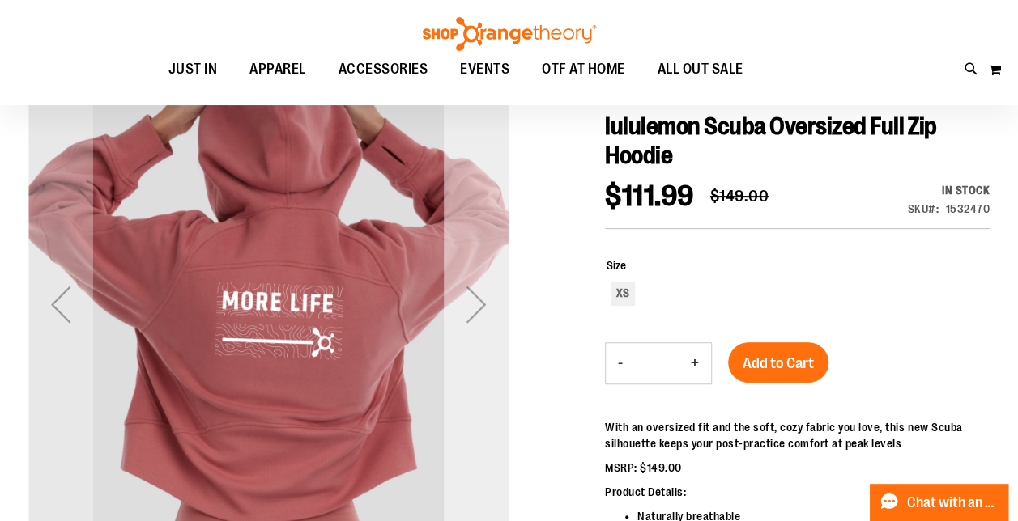
click at [481, 306] on div "Next" at bounding box center [476, 304] width 65 height 65
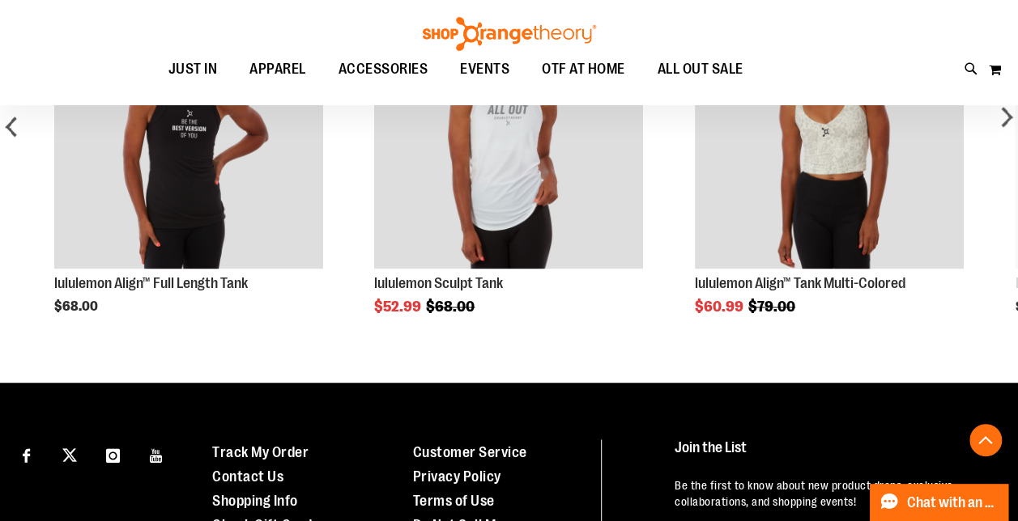
scroll to position [1133, 0]
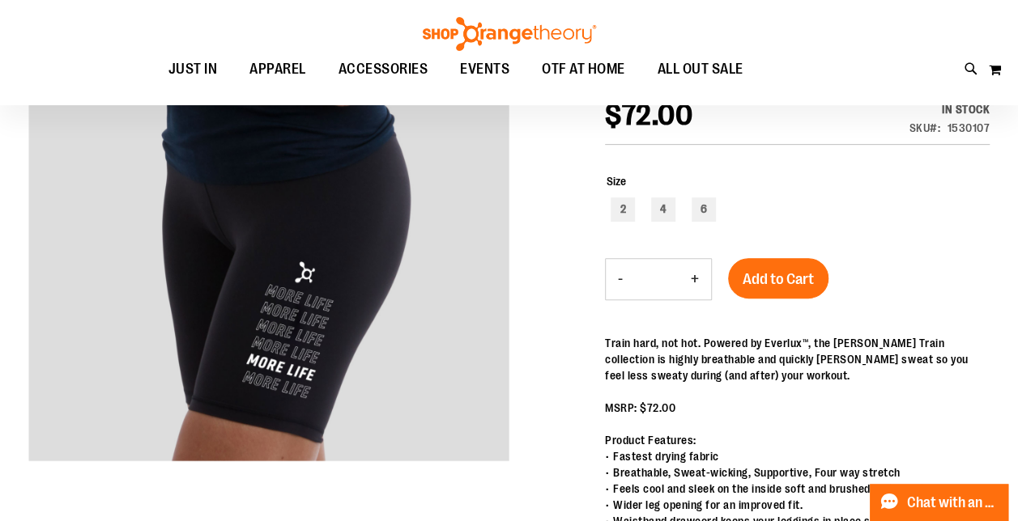
scroll to position [162, 0]
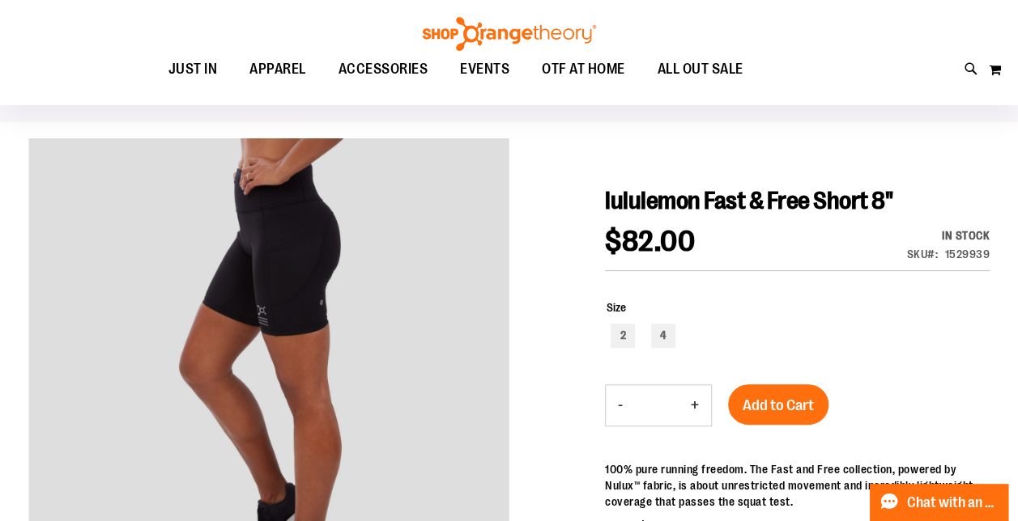
scroll to position [162, 0]
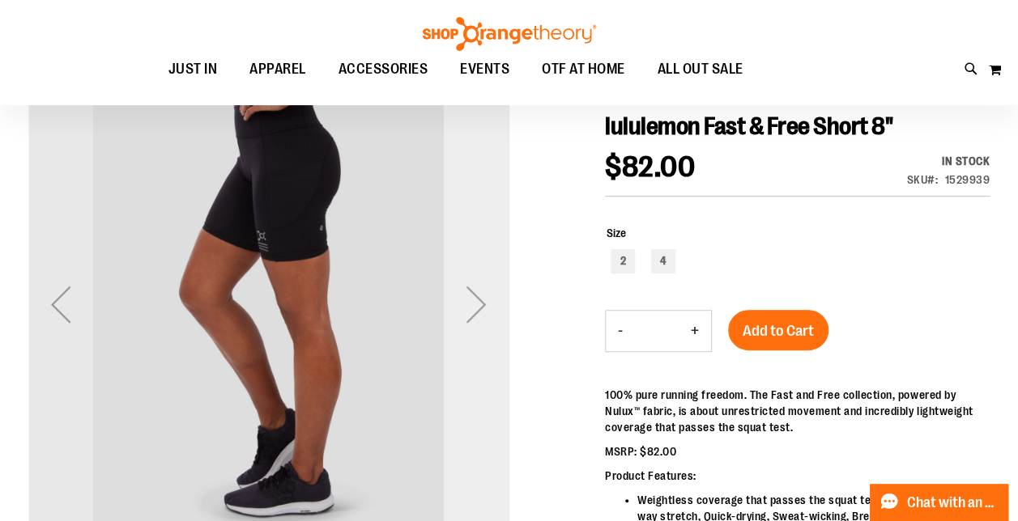
click at [468, 312] on div "Next" at bounding box center [476, 304] width 65 height 65
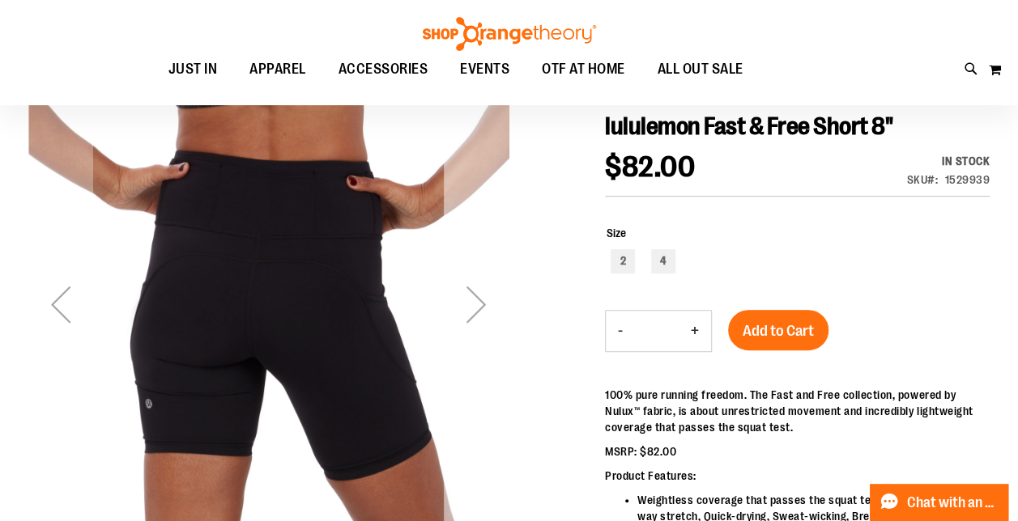
click at [468, 312] on div "Next" at bounding box center [476, 304] width 65 height 65
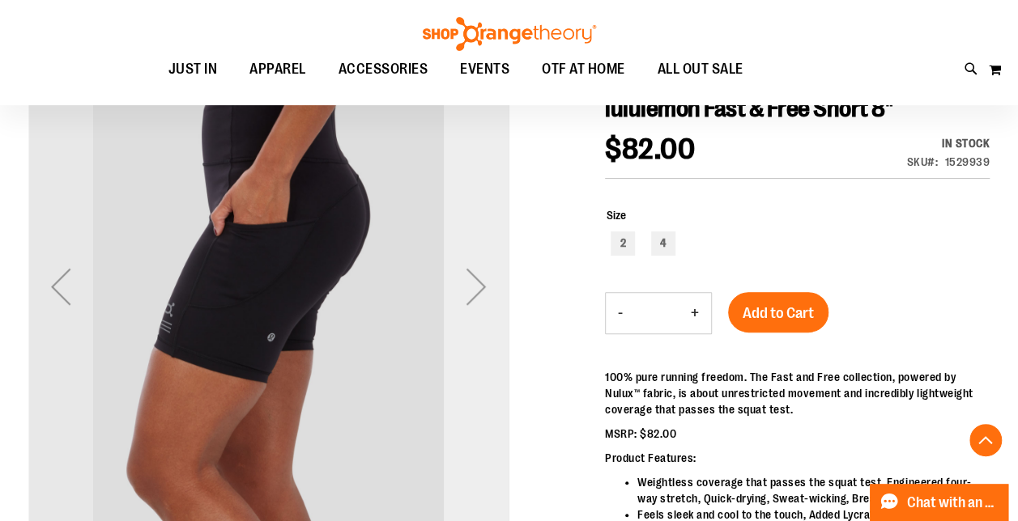
scroll to position [81, 0]
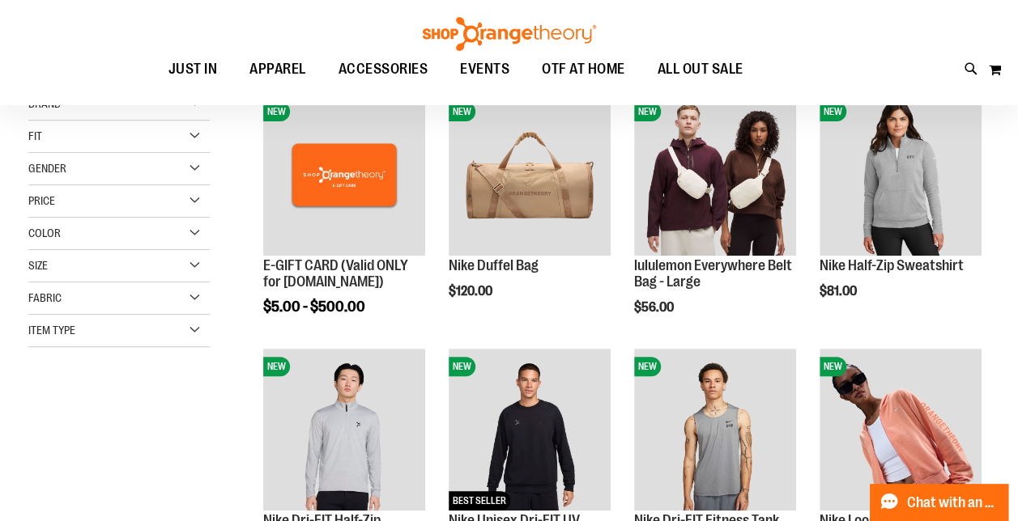
scroll to position [243, 0]
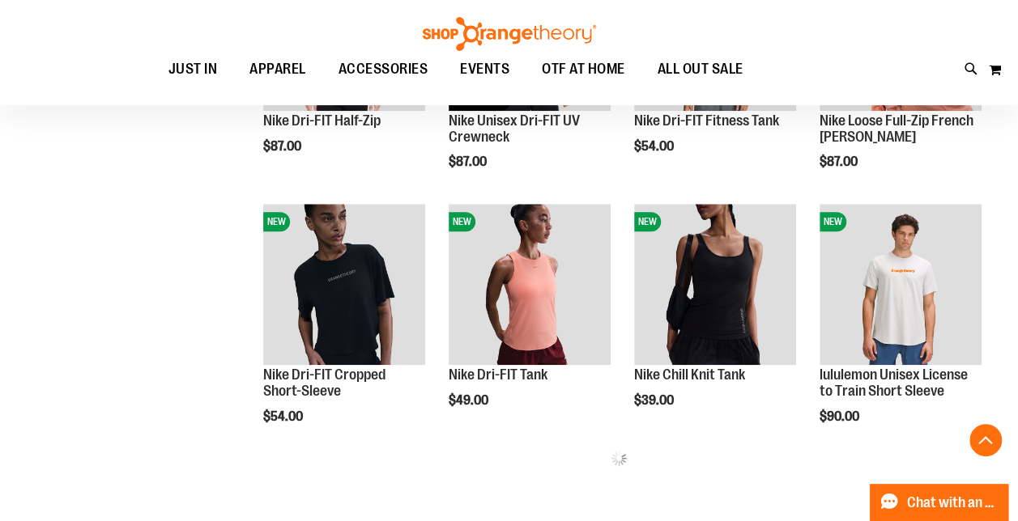
scroll to position [890, 0]
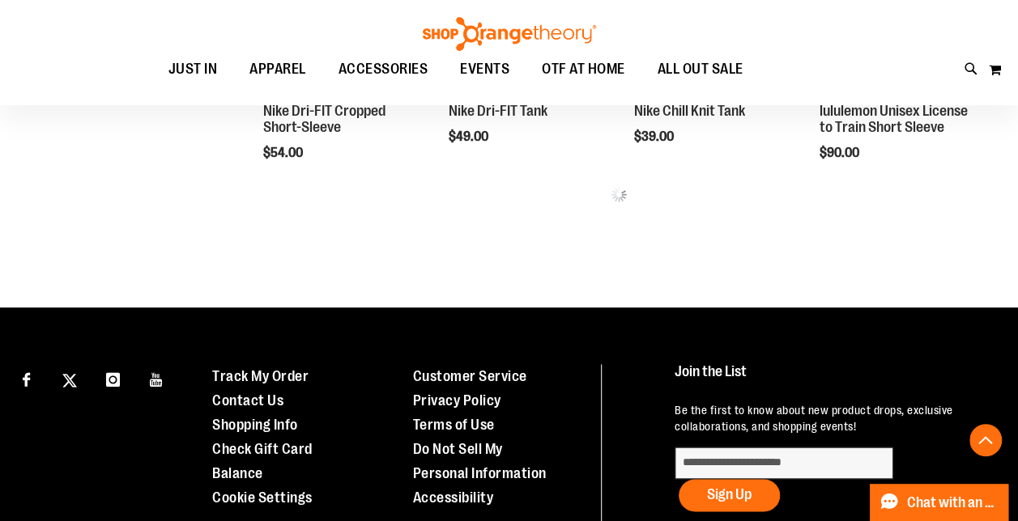
click at [467, 39] on img at bounding box center [509, 34] width 178 height 34
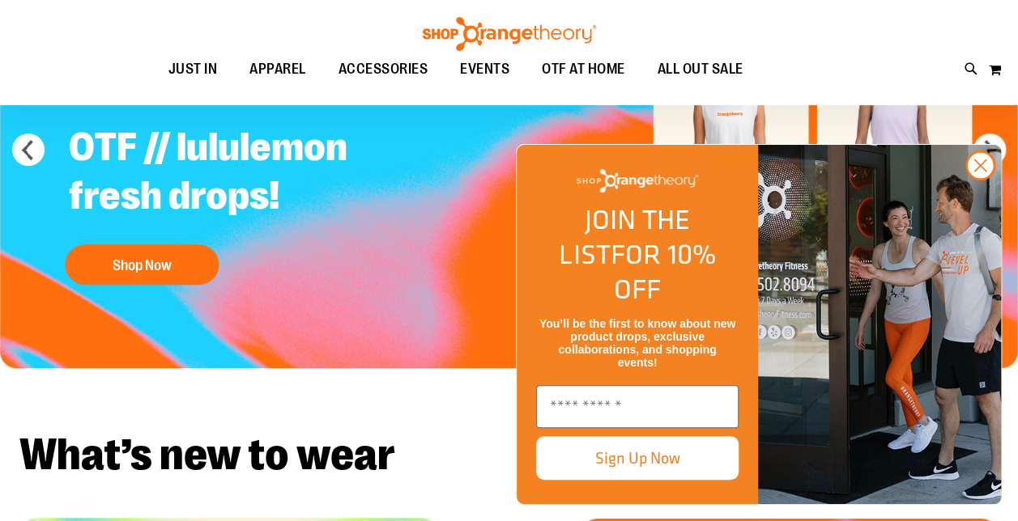
scroll to position [162, 0]
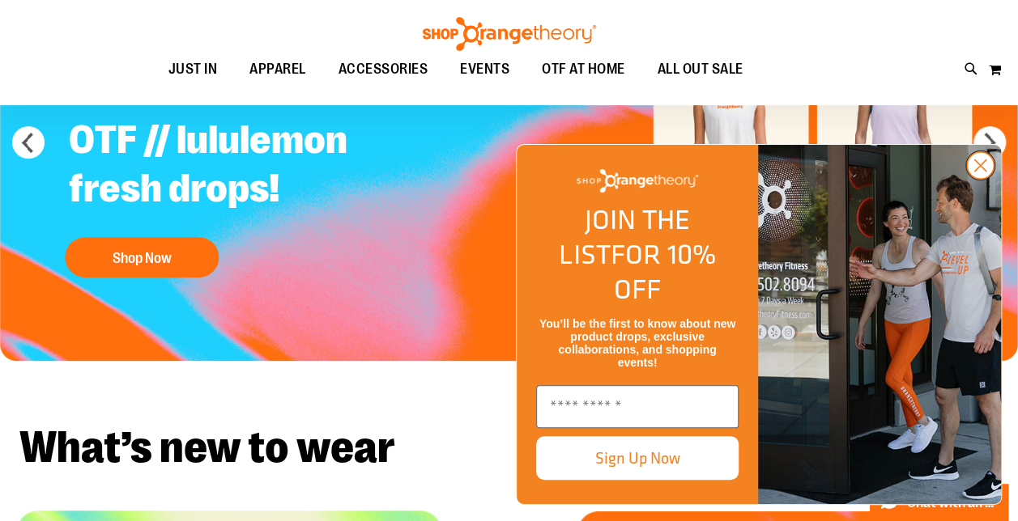
click at [986, 179] on circle "Close dialog" at bounding box center [980, 165] width 27 height 27
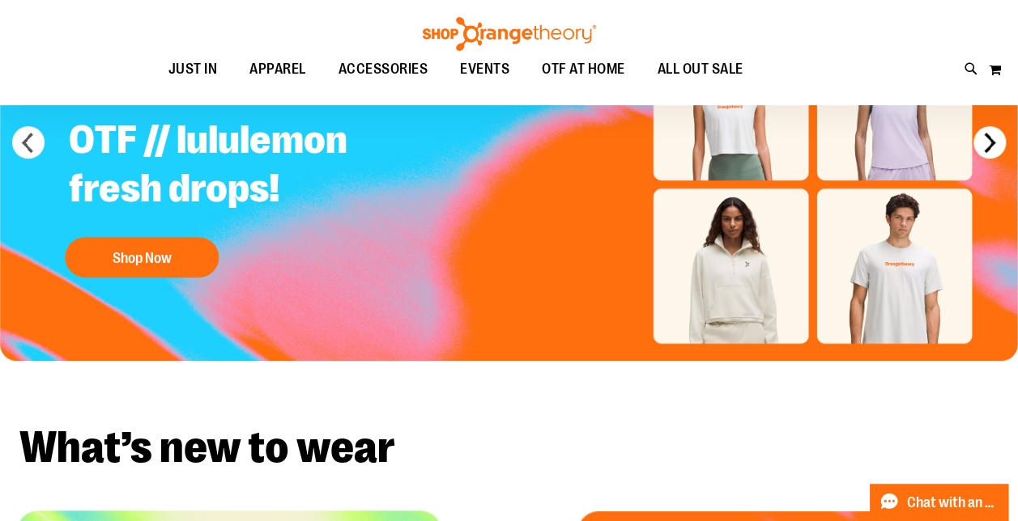
click at [988, 144] on button "next" at bounding box center [989, 142] width 32 height 32
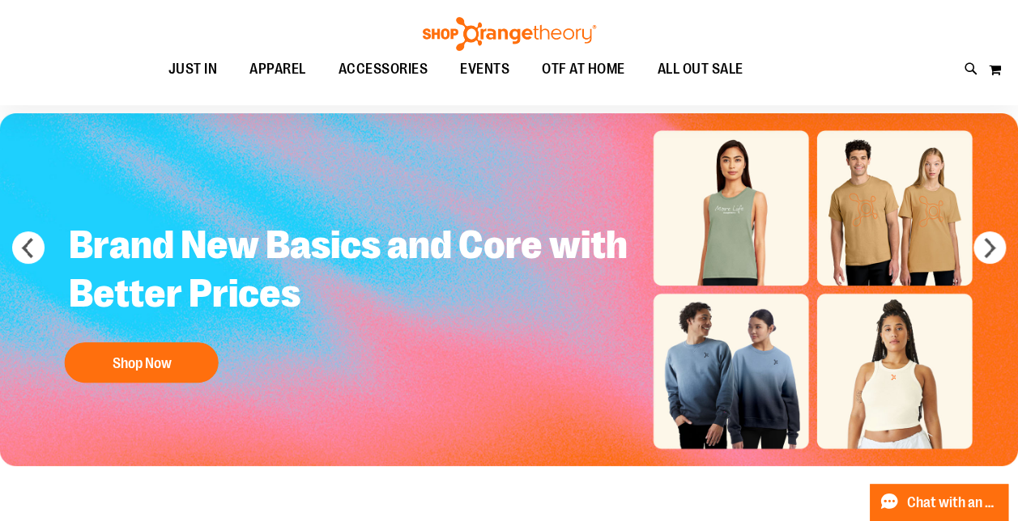
scroll to position [81, 0]
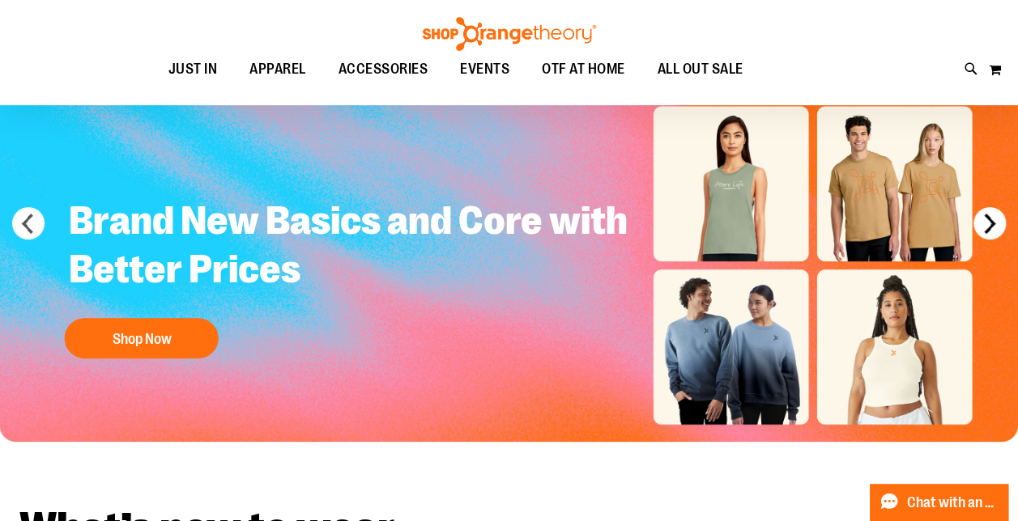
click at [994, 222] on button "next" at bounding box center [989, 223] width 32 height 32
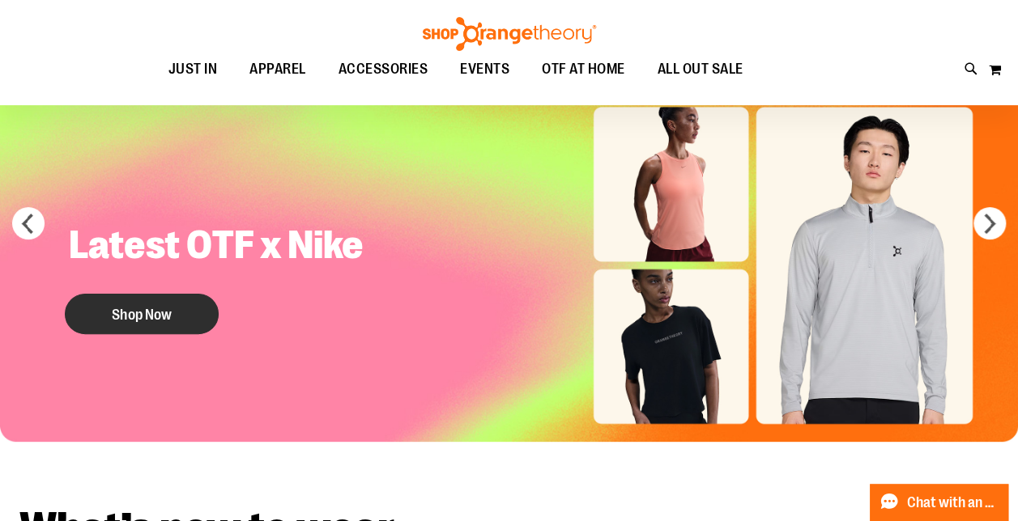
click at [164, 311] on button "Shop Now" at bounding box center [142, 314] width 154 height 40
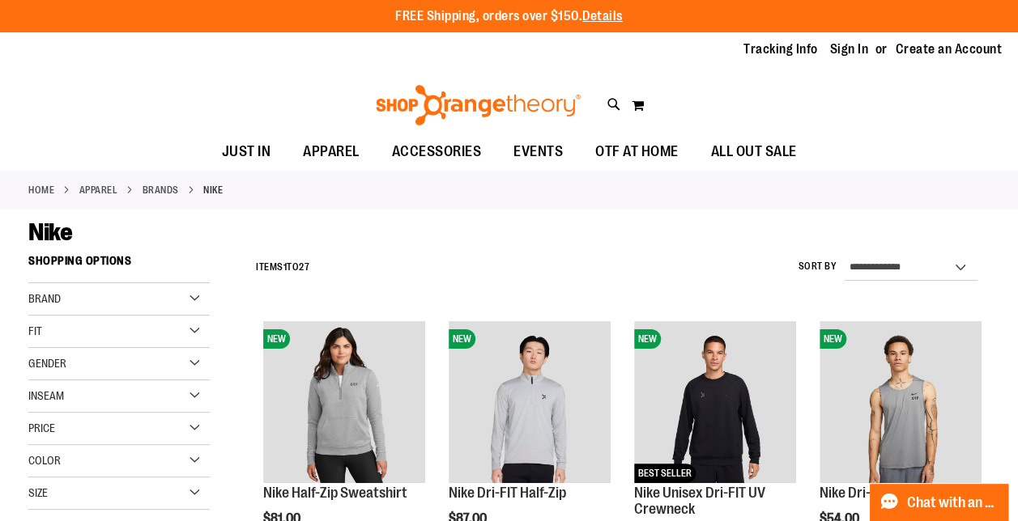
click at [529, 264] on div "**********" at bounding box center [619, 268] width 742 height 42
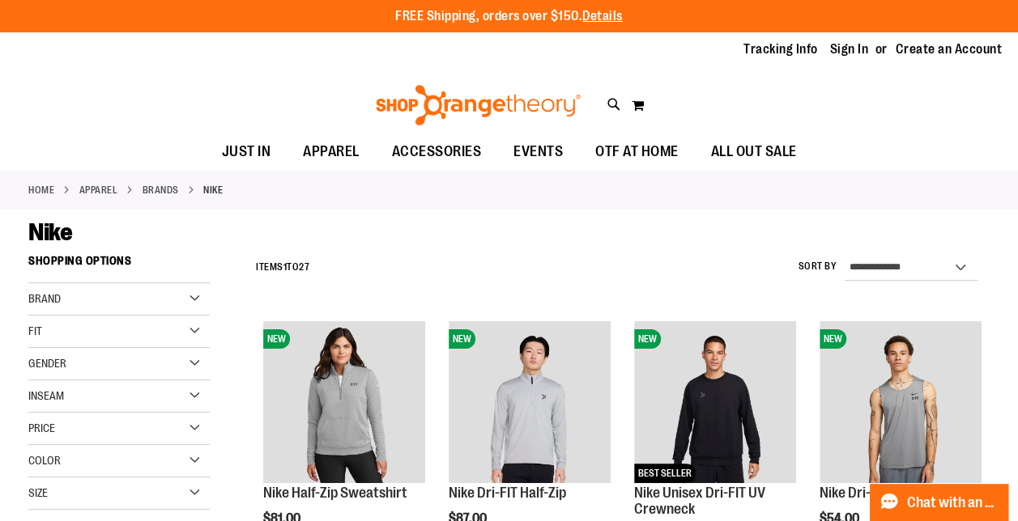
click at [529, 264] on div "**********" at bounding box center [619, 268] width 742 height 42
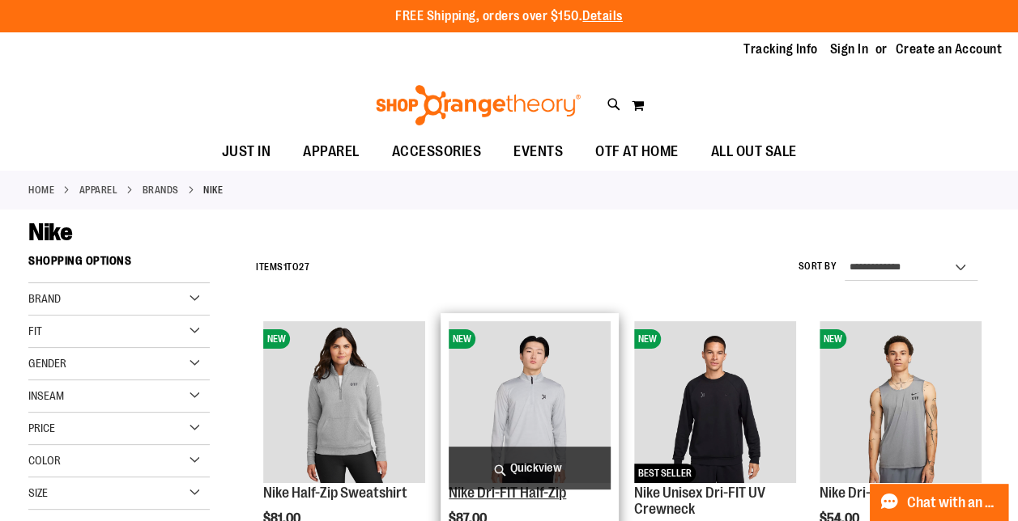
scroll to position [243, 0]
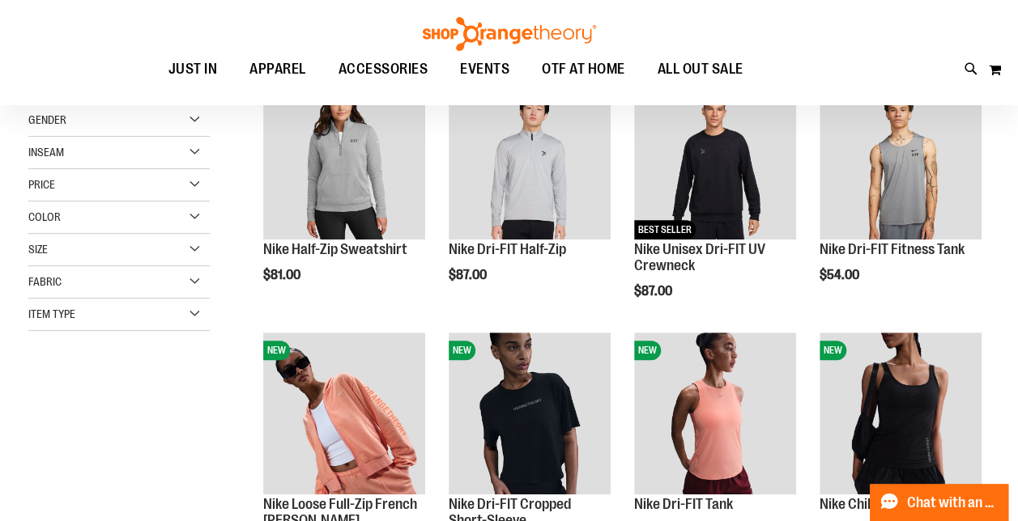
drag, startPoint x: 191, startPoint y: 431, endPoint x: 211, endPoint y: 414, distance: 26.4
click at [191, 431] on div "**********" at bounding box center [508, 467] width 961 height 928
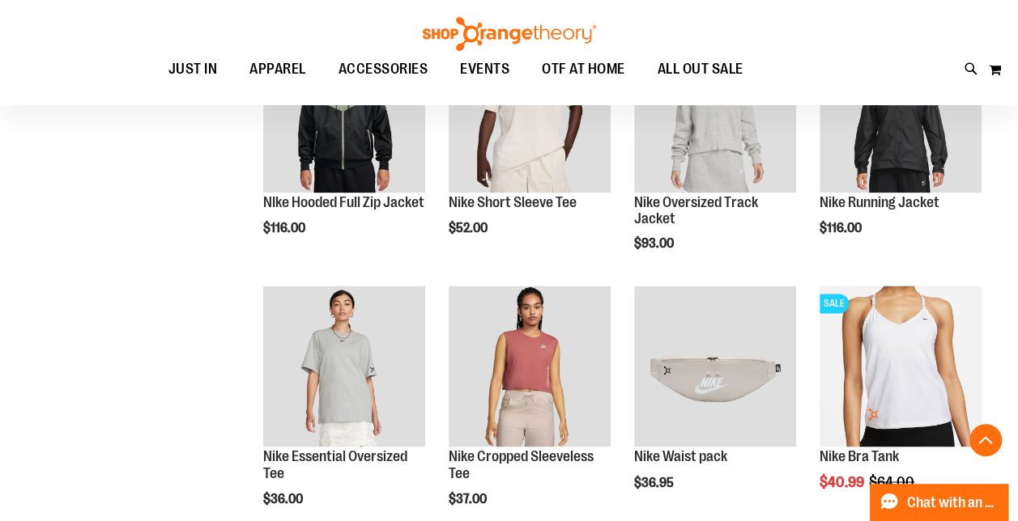
scroll to position [1214, 0]
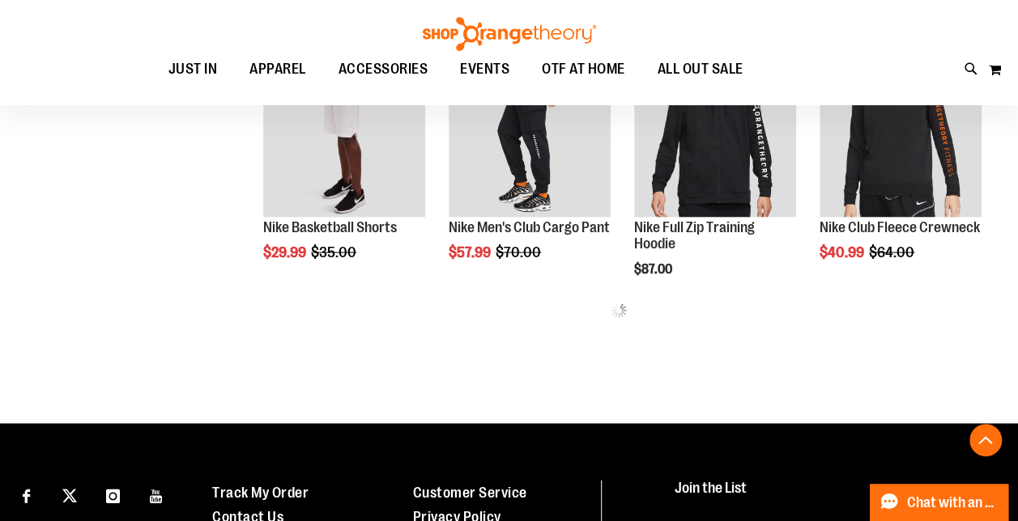
scroll to position [1376, 0]
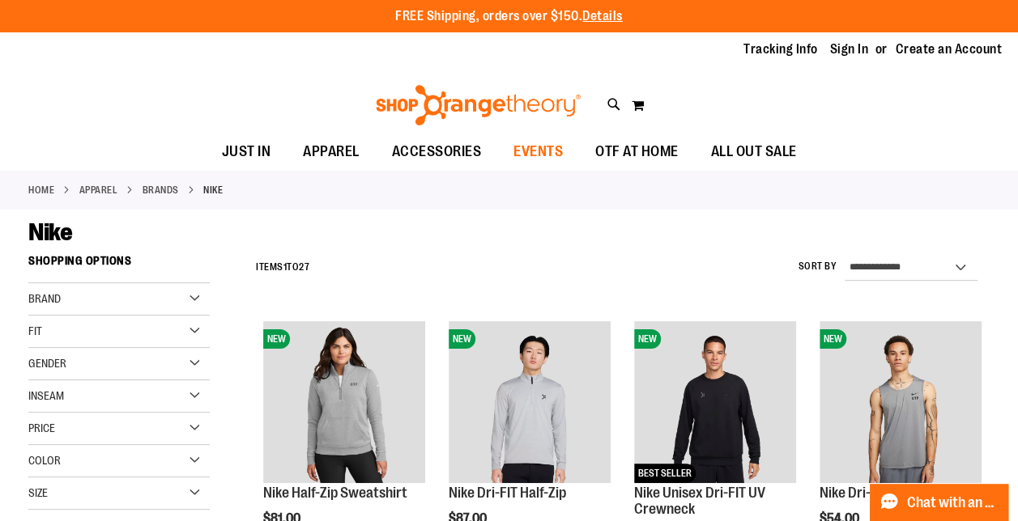
click at [542, 153] on span "EVENTS" at bounding box center [537, 152] width 49 height 36
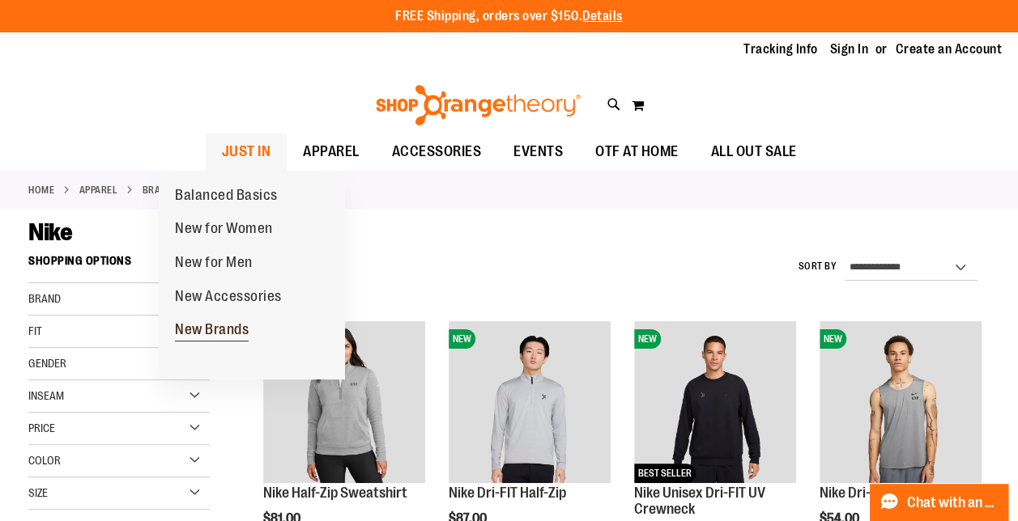
click at [215, 331] on span "New Brands" at bounding box center [212, 331] width 74 height 20
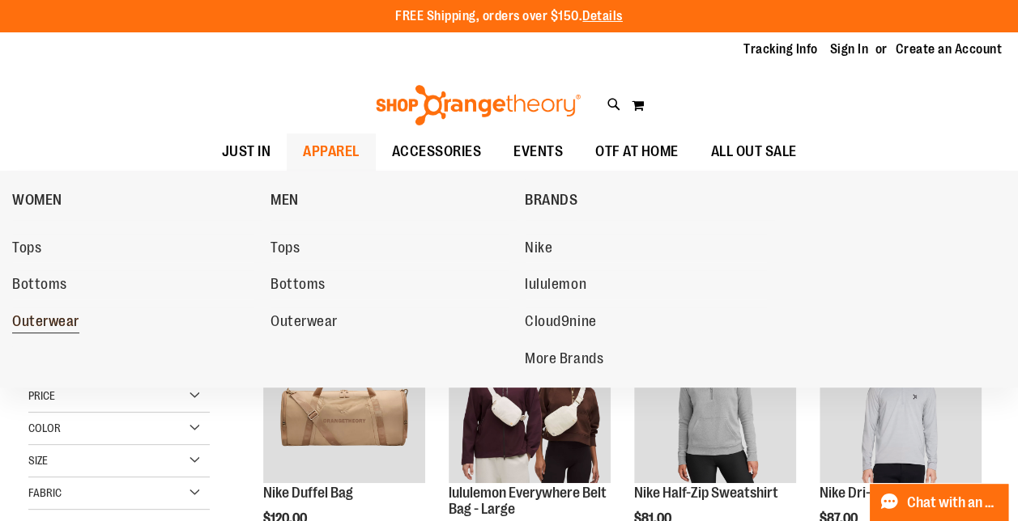
click at [49, 321] on span "Outerwear" at bounding box center [45, 323] width 67 height 20
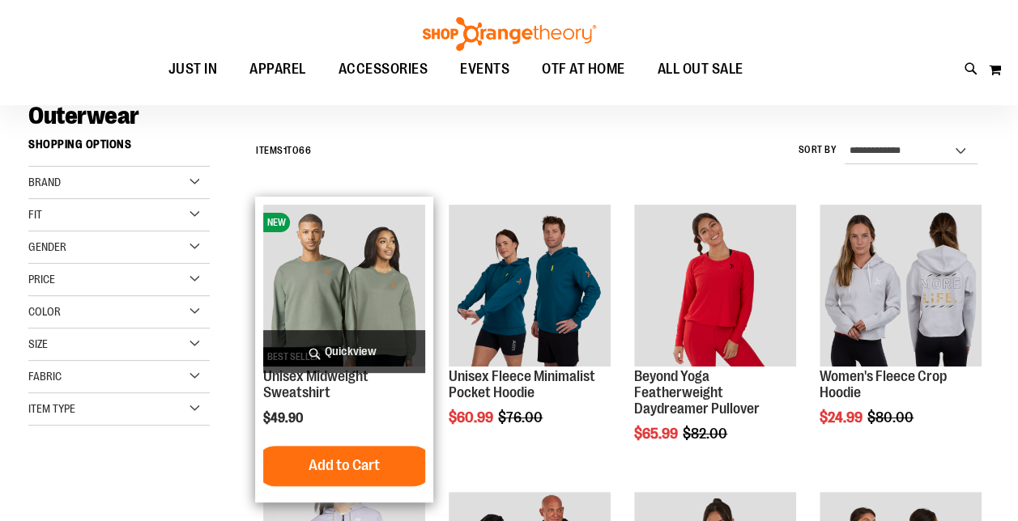
scroll to position [162, 0]
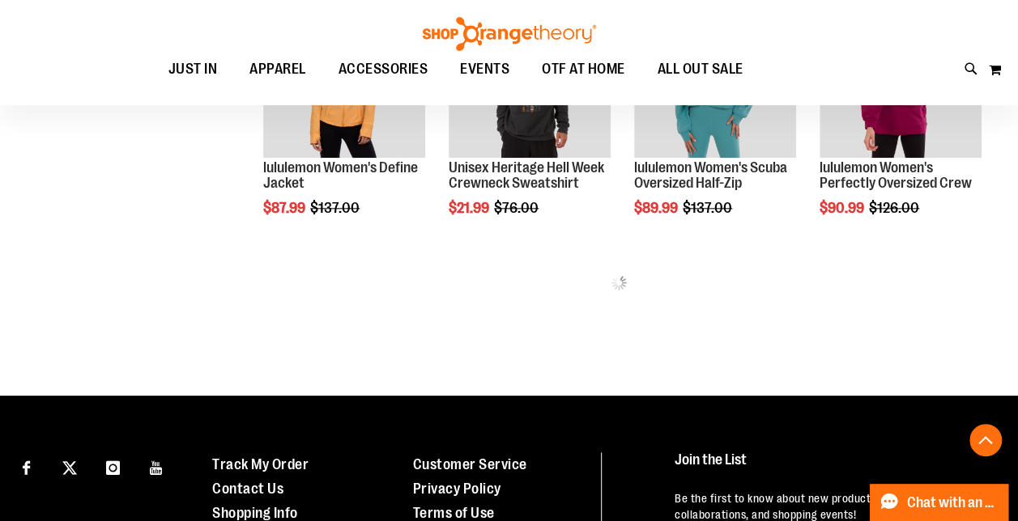
scroll to position [648, 0]
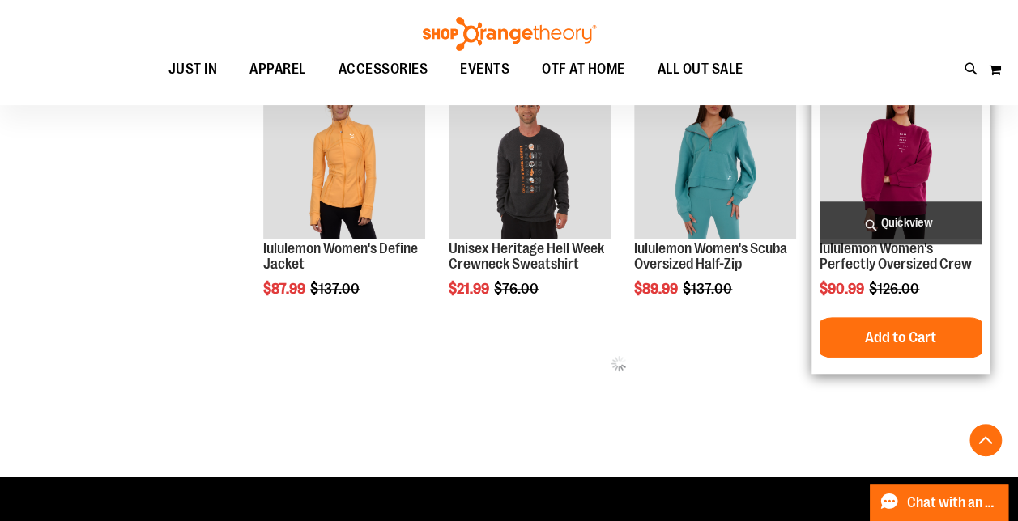
click at [929, 147] on img "product" at bounding box center [900, 158] width 162 height 162
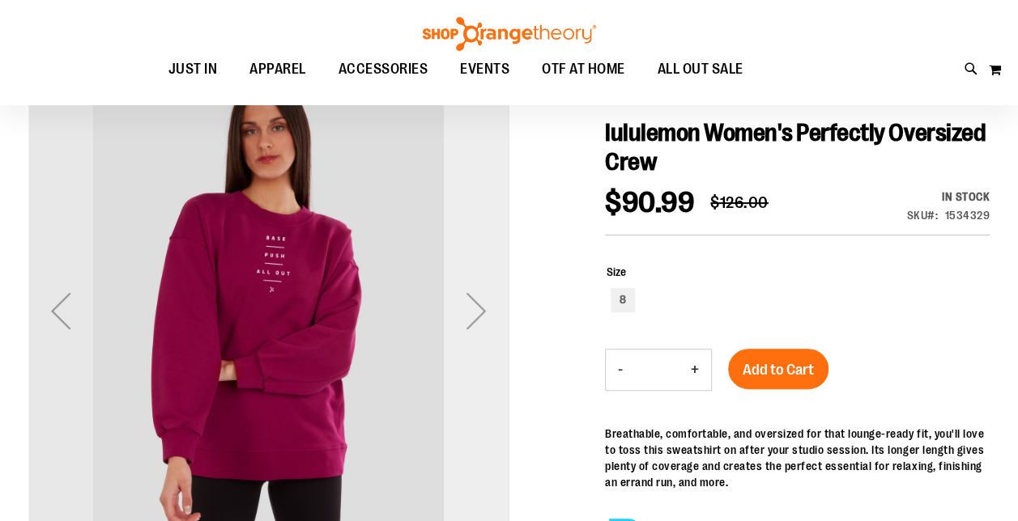
scroll to position [162, 0]
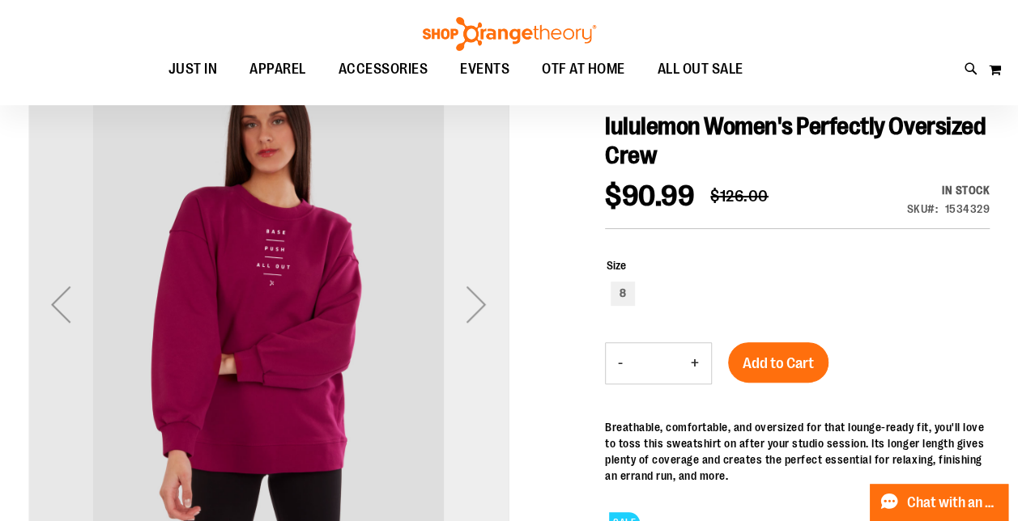
click at [466, 294] on div "Next" at bounding box center [476, 304] width 65 height 65
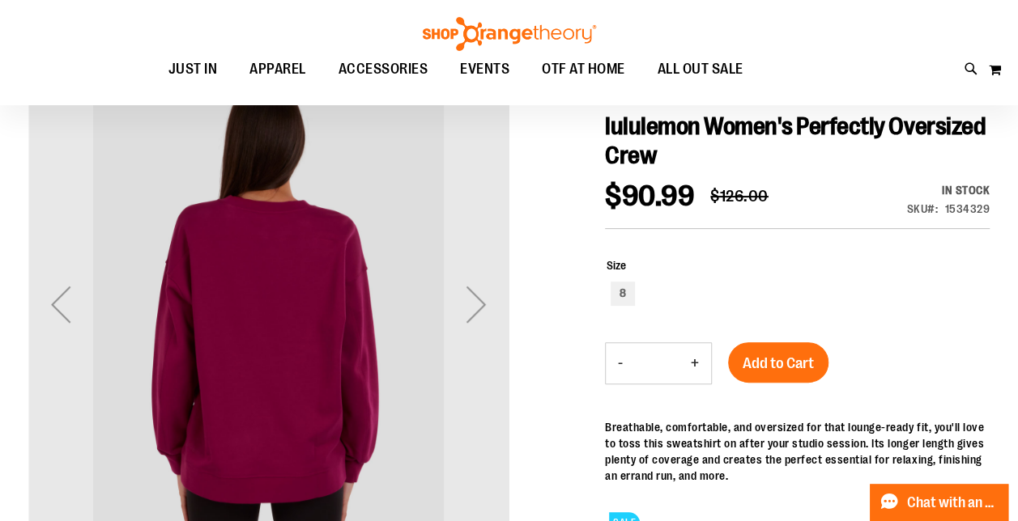
click at [469, 298] on div "Next" at bounding box center [476, 304] width 65 height 65
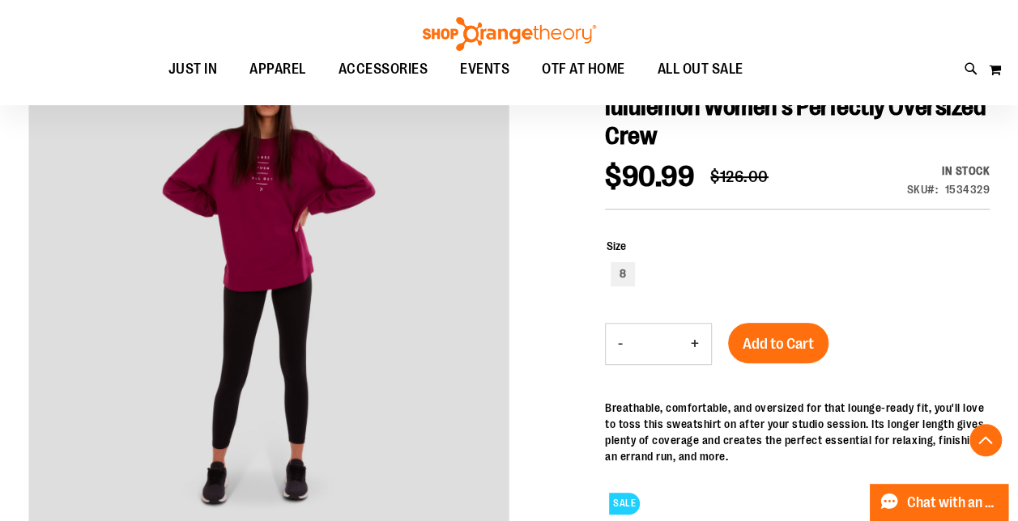
scroll to position [0, 0]
